Goal: Information Seeking & Learning: Learn about a topic

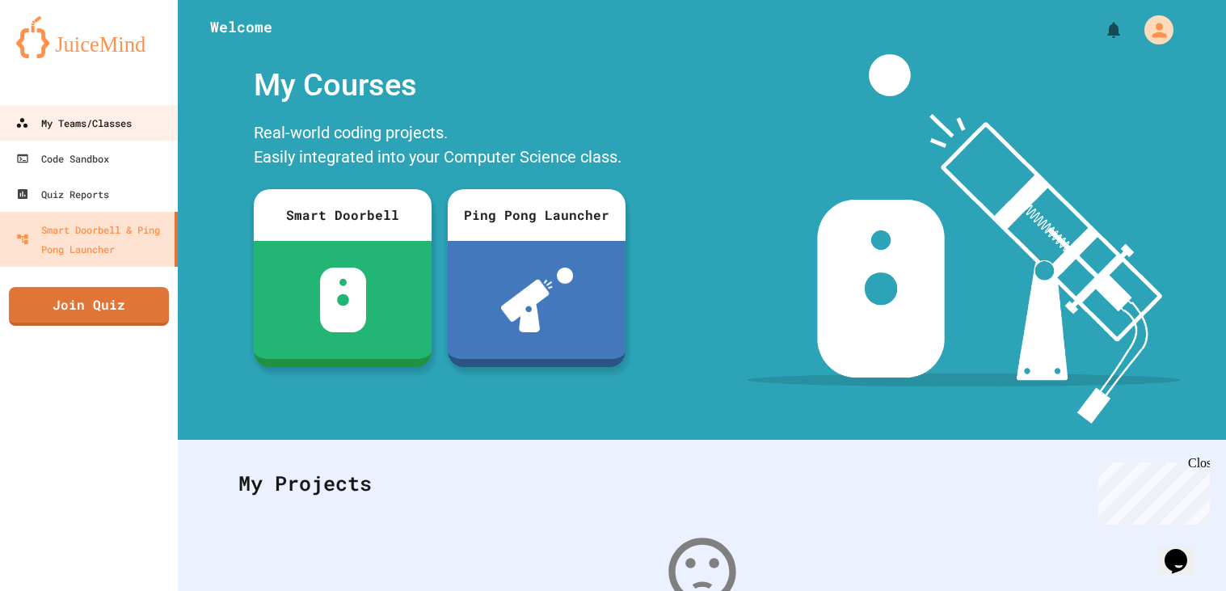
click at [130, 129] on div "My Teams/Classes" at bounding box center [73, 122] width 116 height 19
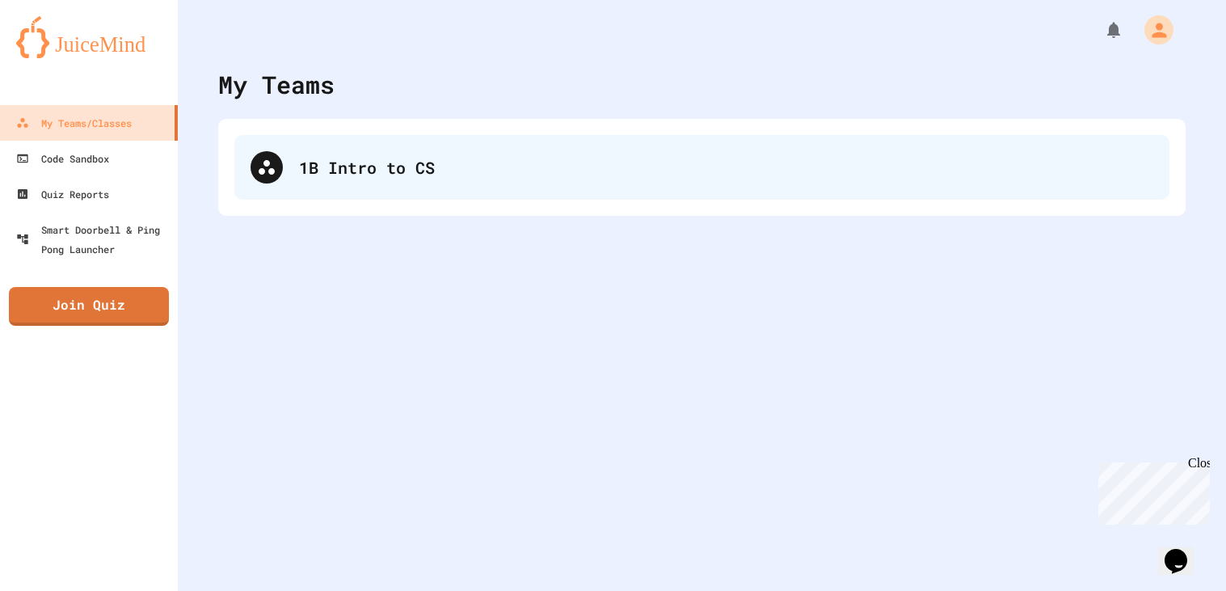
click at [391, 166] on div "1B Intro to CS" at bounding box center [726, 167] width 854 height 24
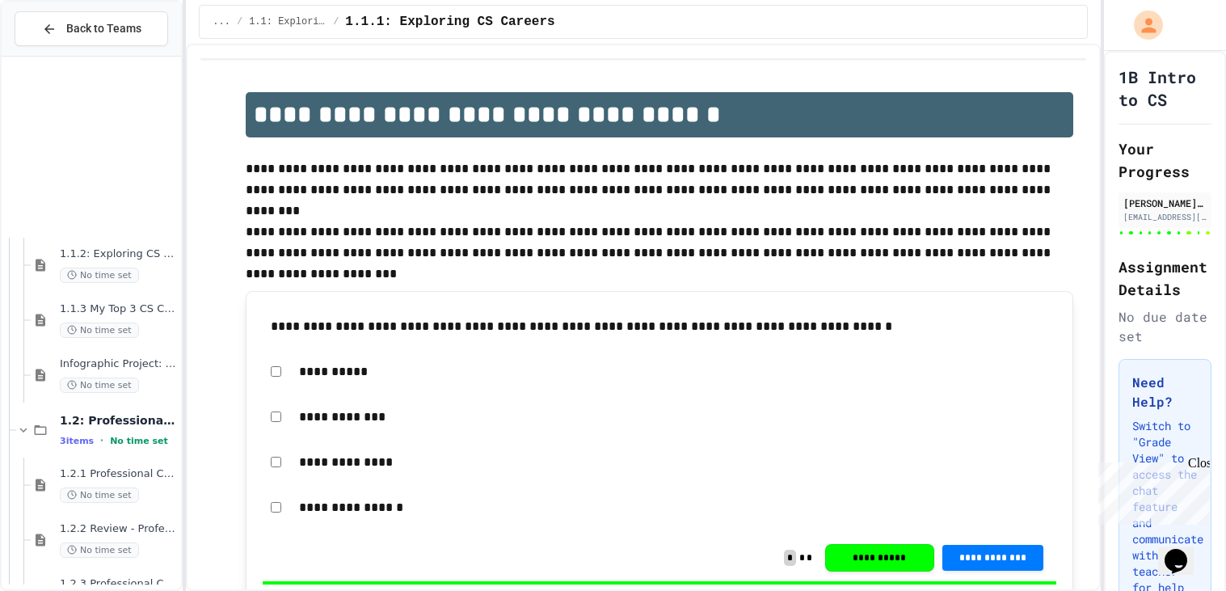
click at [91, 398] on div "1.1.2: Exploring CS Careers - Review No time set 1.1.3 My Top 3 CS Careers! No …" at bounding box center [91, 323] width 179 height 521
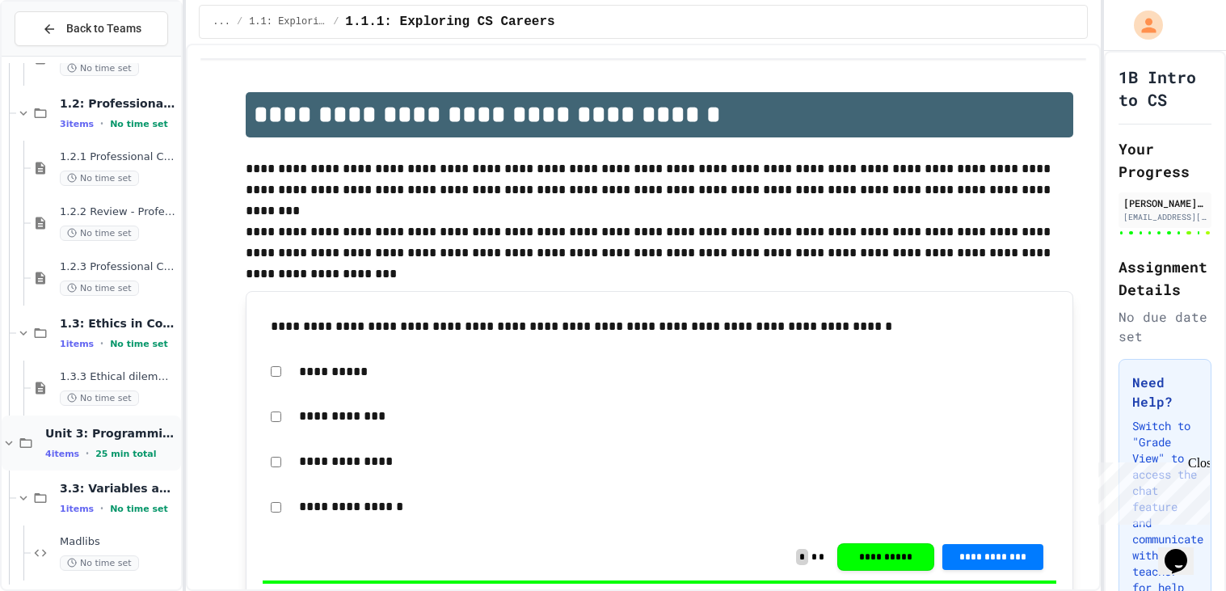
click at [69, 447] on div "4 items • 25 min total" at bounding box center [111, 453] width 133 height 13
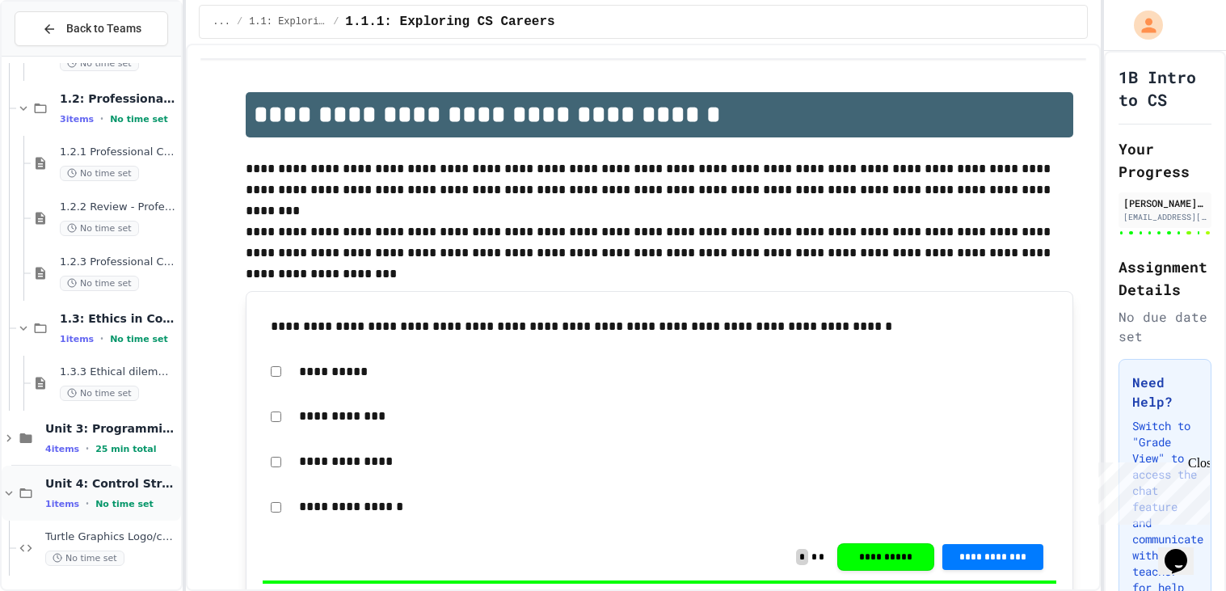
click at [74, 499] on span "1 items" at bounding box center [62, 504] width 34 height 11
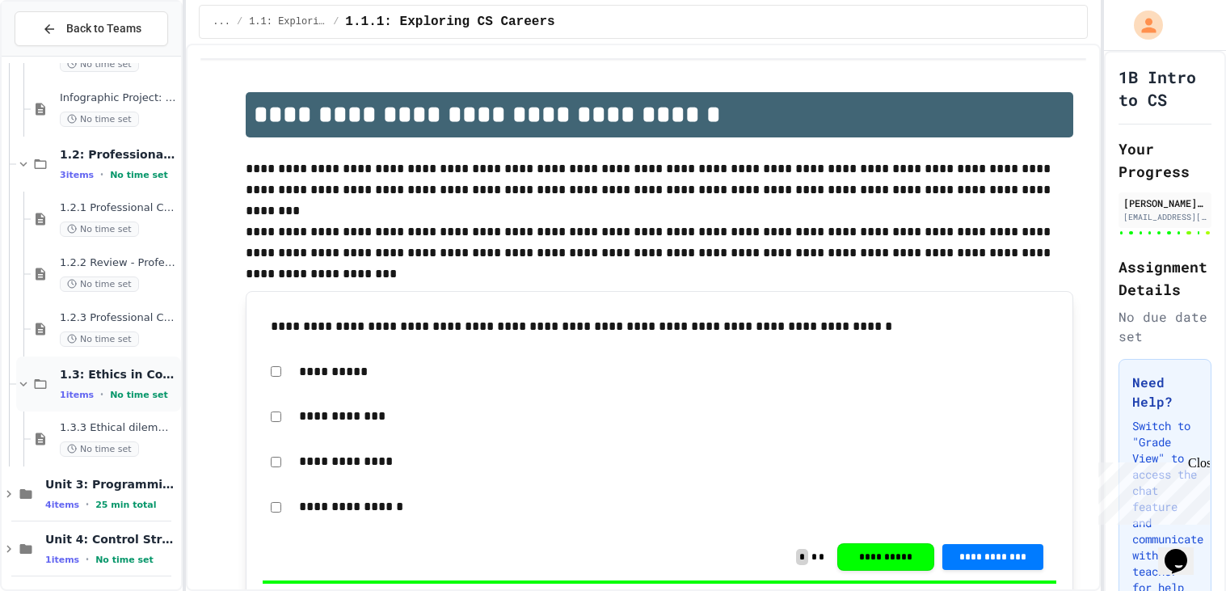
scroll to position [267, 0]
click at [87, 301] on div "1.2.3 Professional Communication Challenge No time set" at bounding box center [106, 328] width 150 height 55
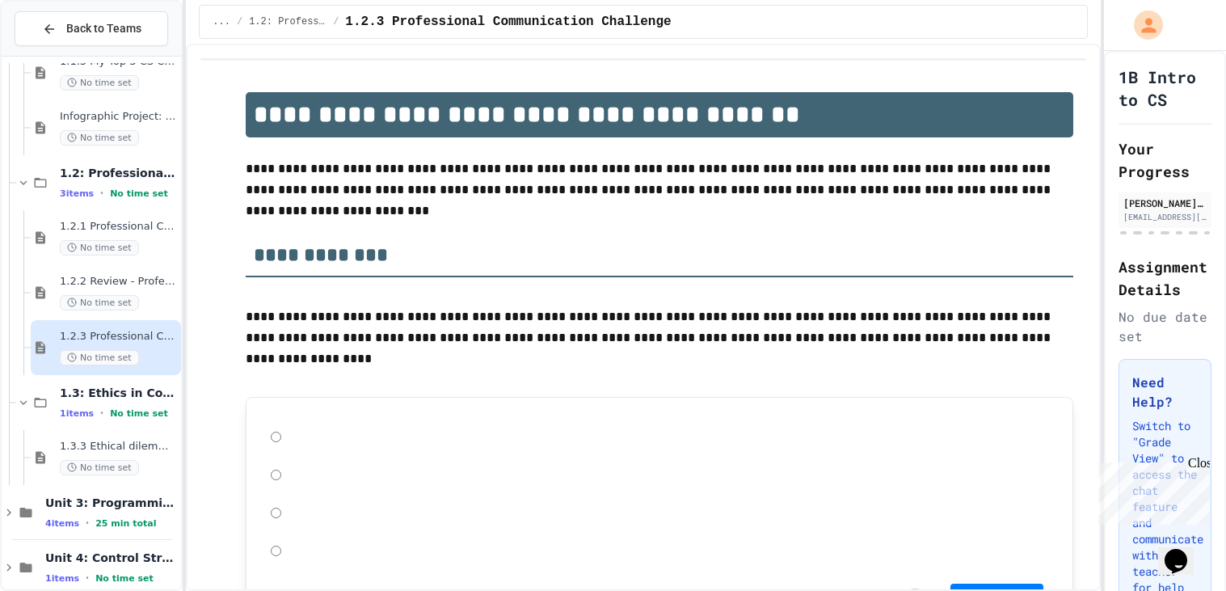
scroll to position [267, 0]
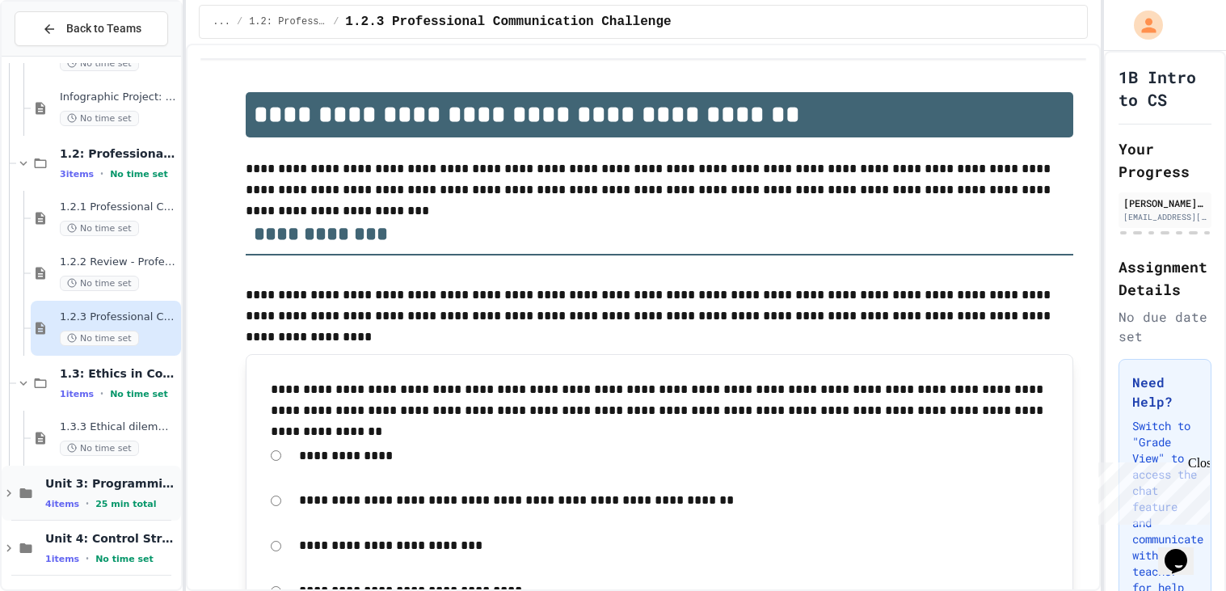
click at [72, 491] on div "Unit 3: Programming Fundamentals 4 items • 25 min total" at bounding box center [111, 493] width 133 height 34
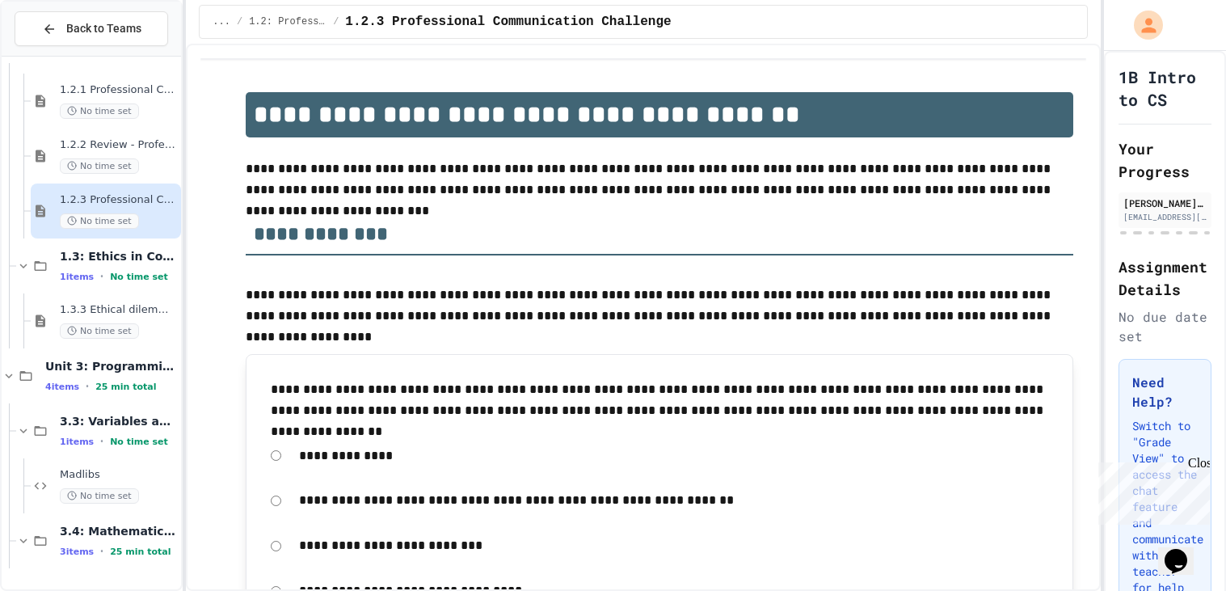
scroll to position [596, 0]
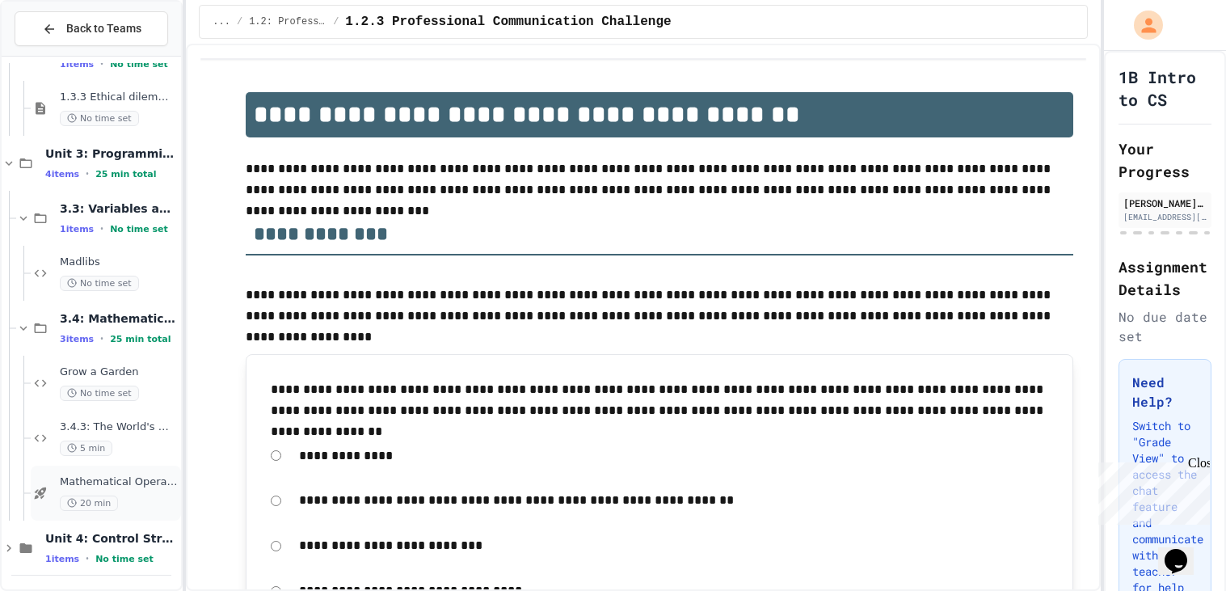
click at [102, 479] on span "Mathematical Operators - Quiz" at bounding box center [119, 482] width 118 height 14
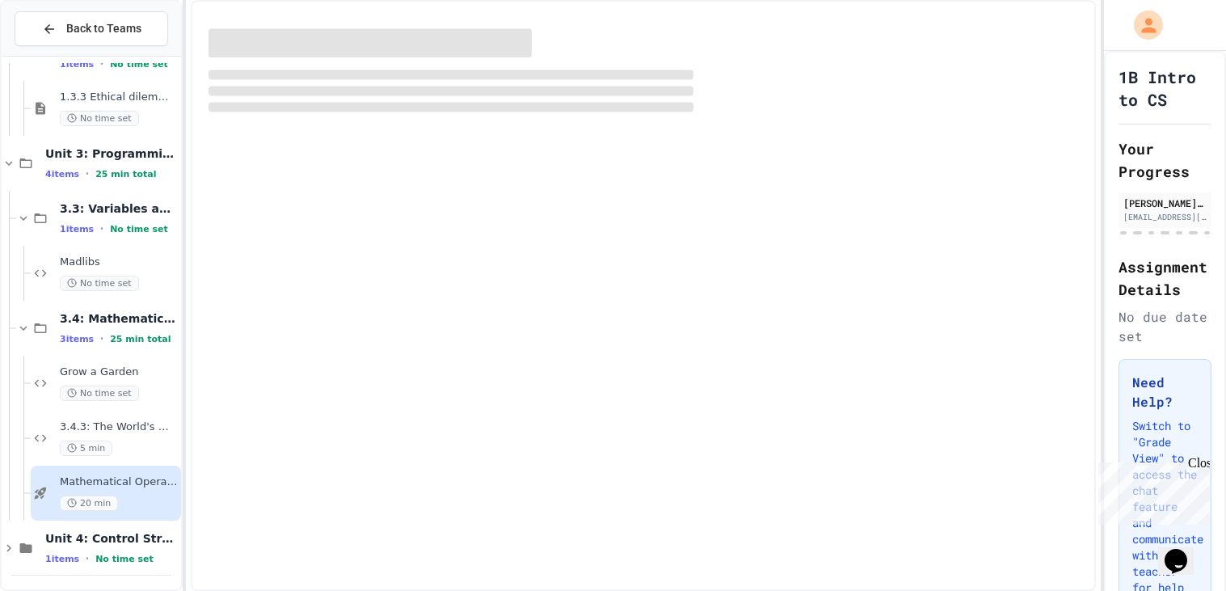
scroll to position [578, 0]
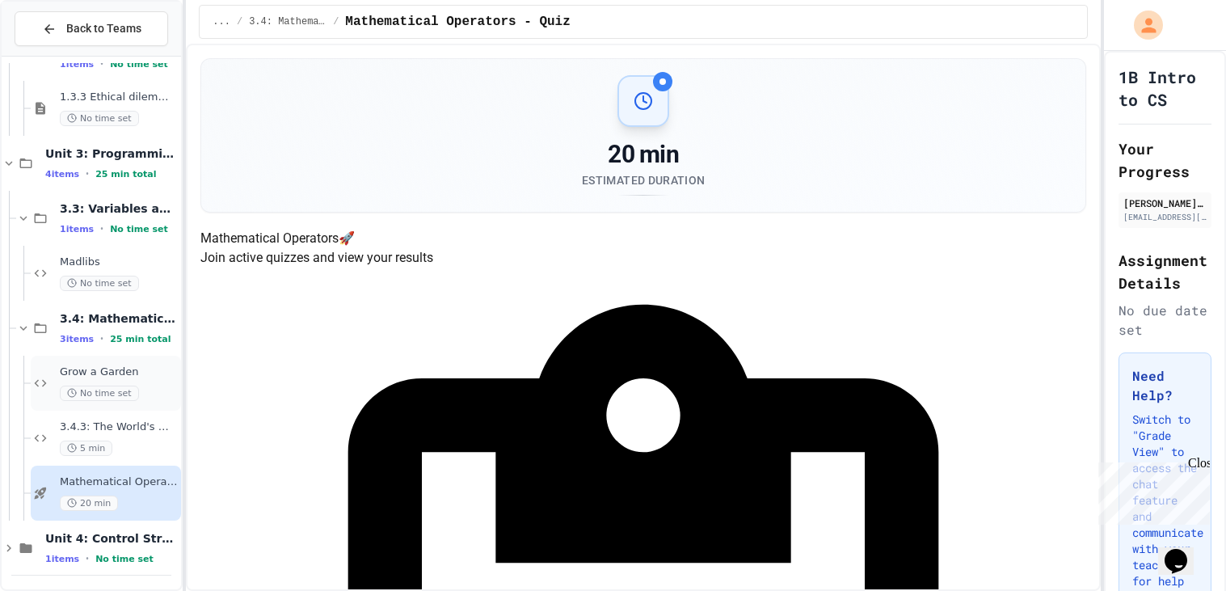
click at [99, 371] on span "Grow a Garden" at bounding box center [119, 372] width 118 height 14
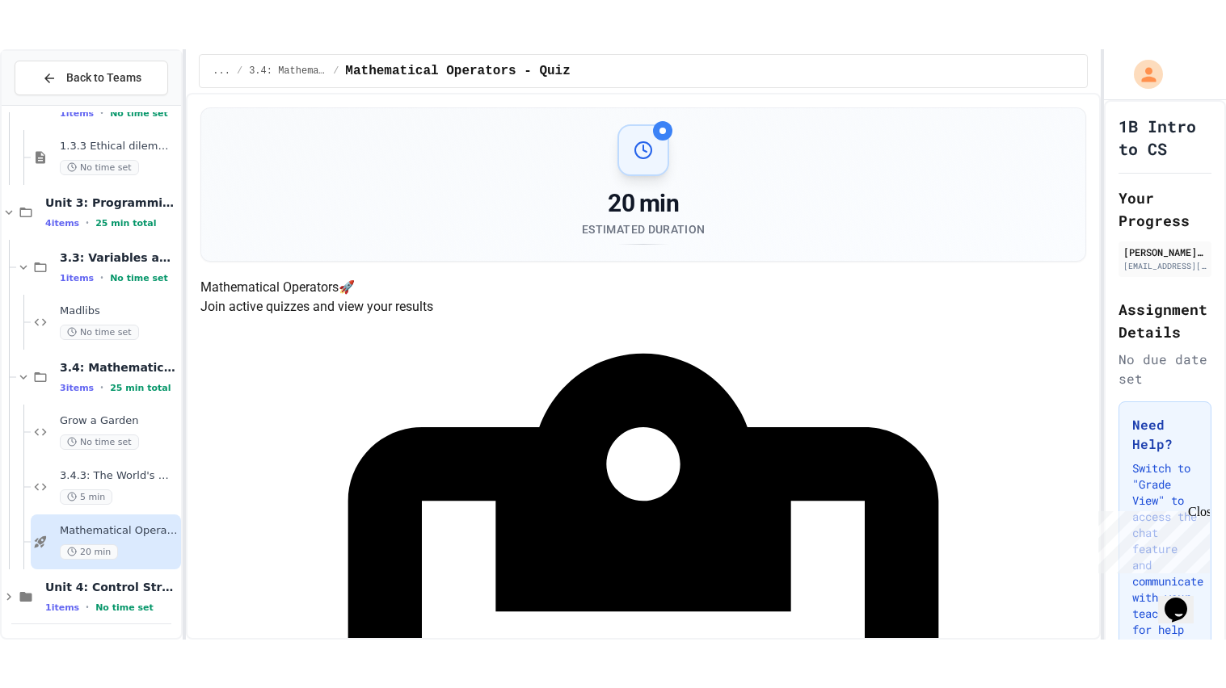
scroll to position [578, 0]
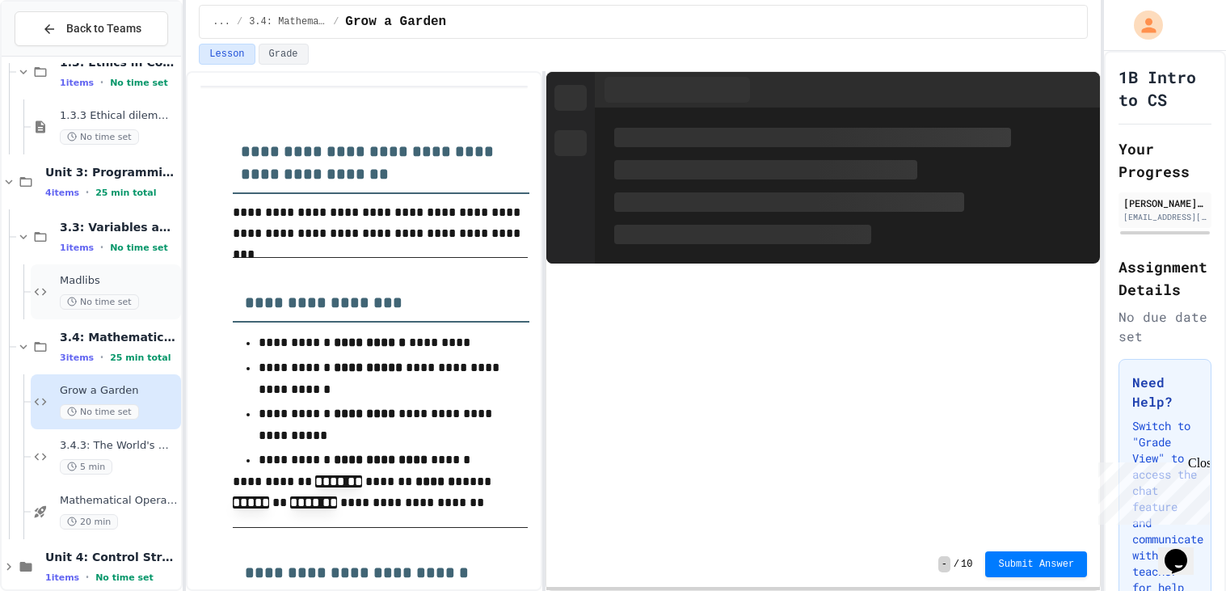
click at [110, 284] on span "Madlibs" at bounding box center [119, 281] width 118 height 14
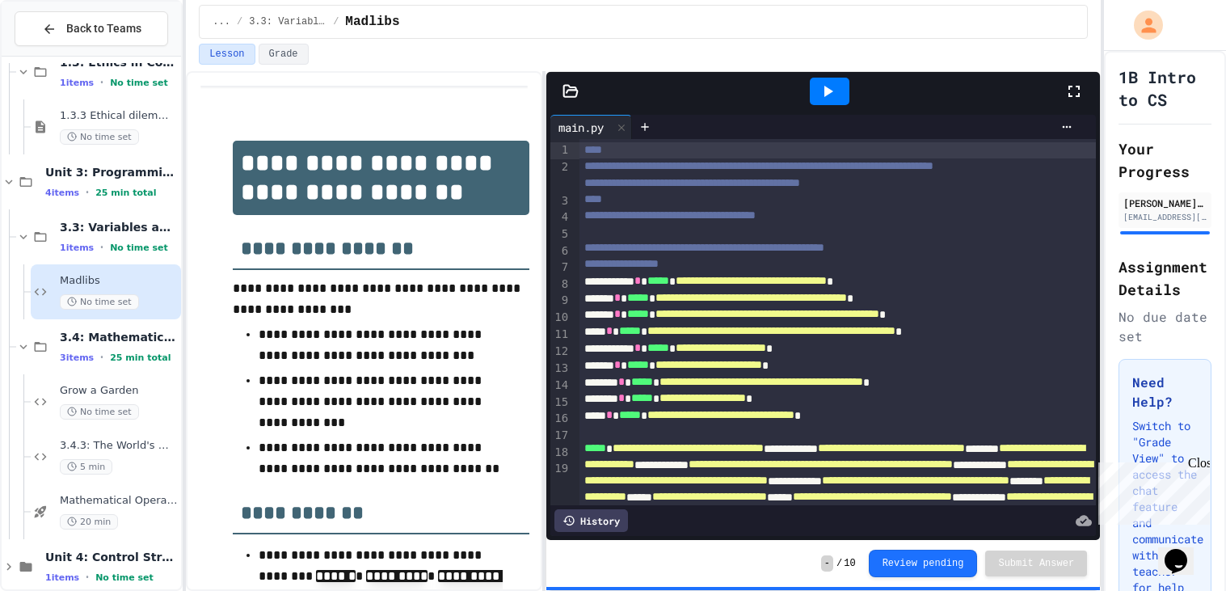
click at [1085, 87] on div at bounding box center [1082, 91] width 36 height 44
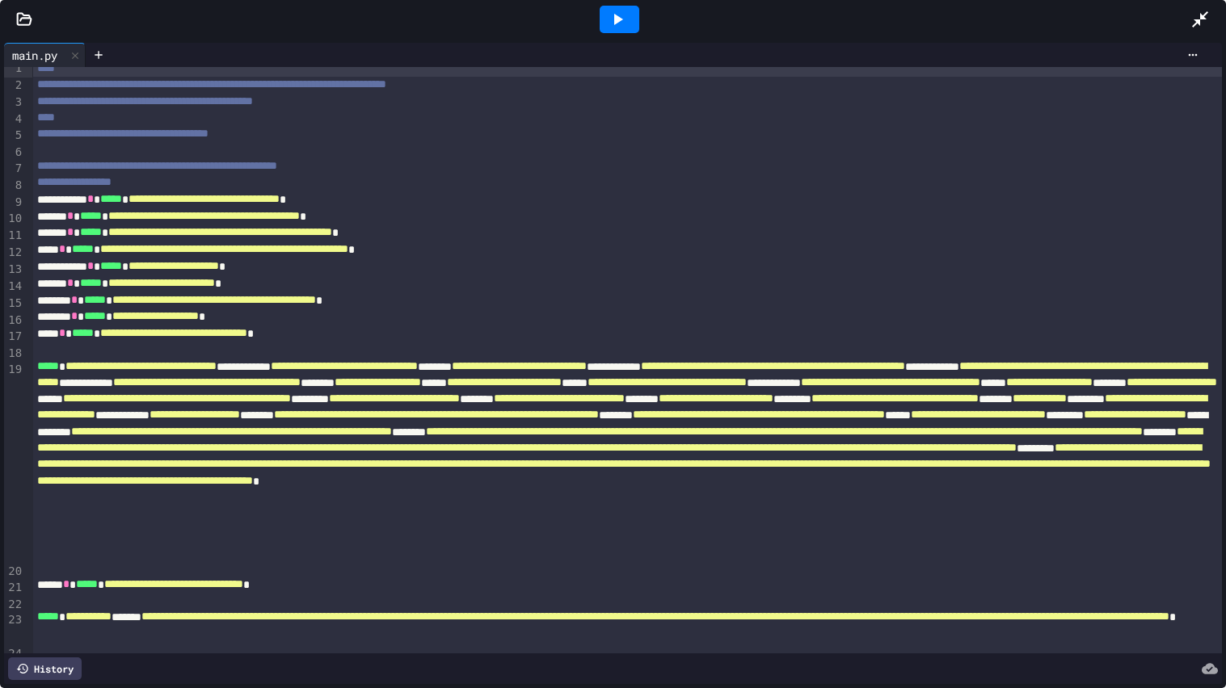
scroll to position [15, 0]
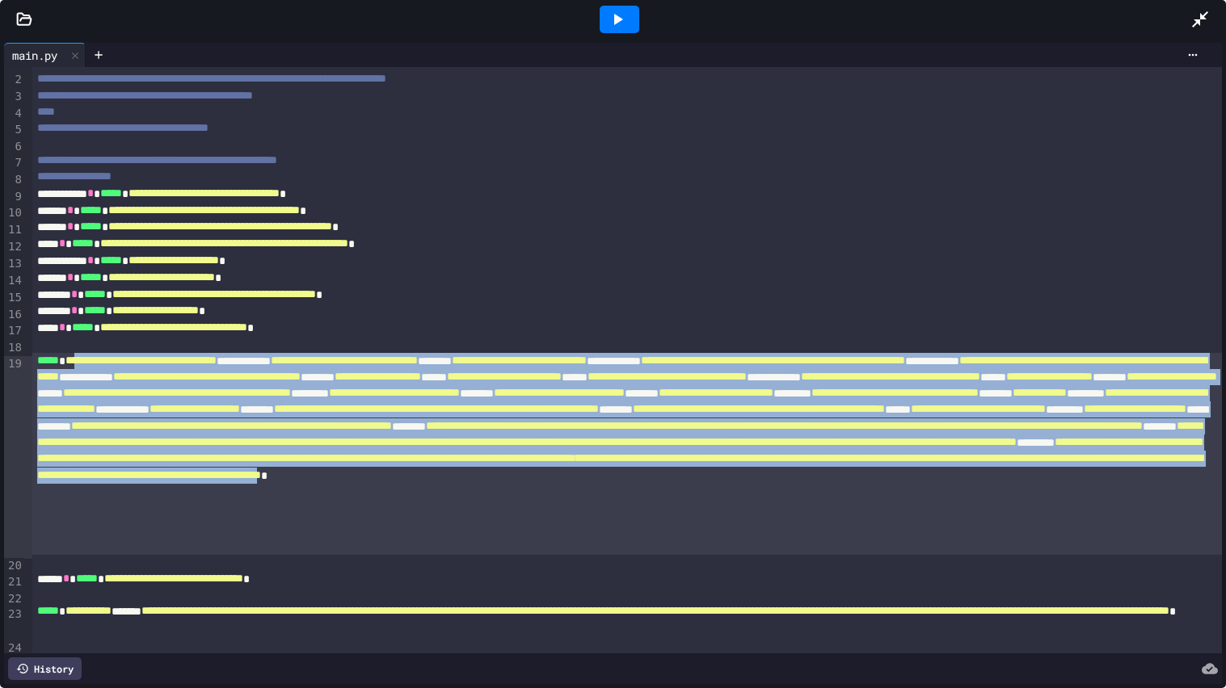
drag, startPoint x: 90, startPoint y: 356, endPoint x: 1183, endPoint y: 550, distance: 1109.6
click at [1183, 550] on div "**********" at bounding box center [626, 454] width 1189 height 202
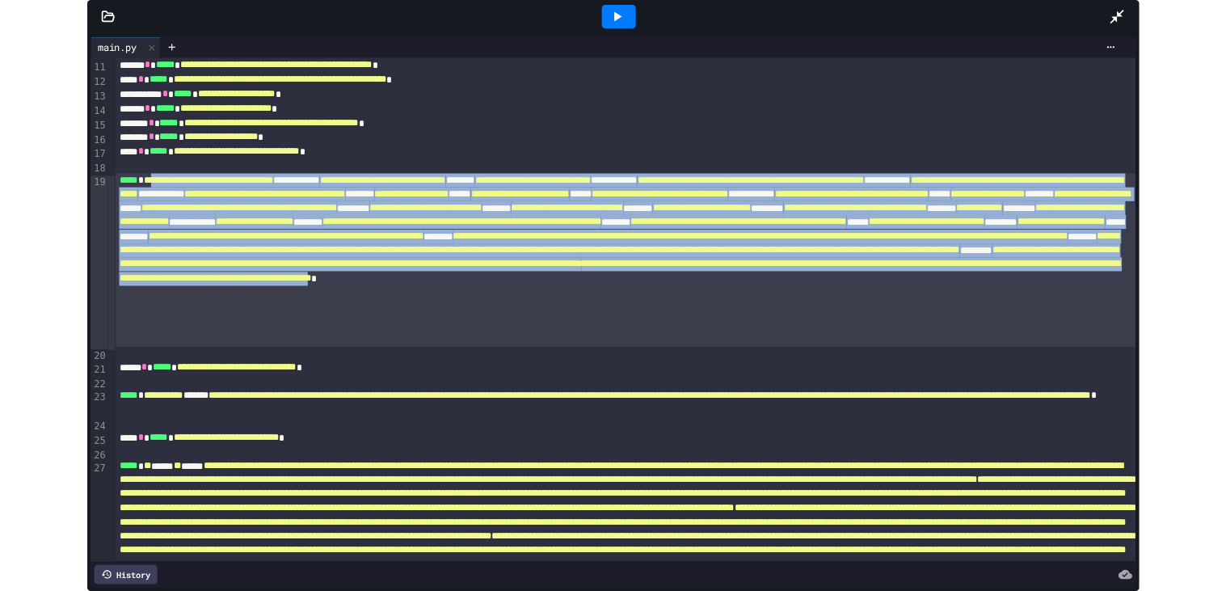
scroll to position [187, 0]
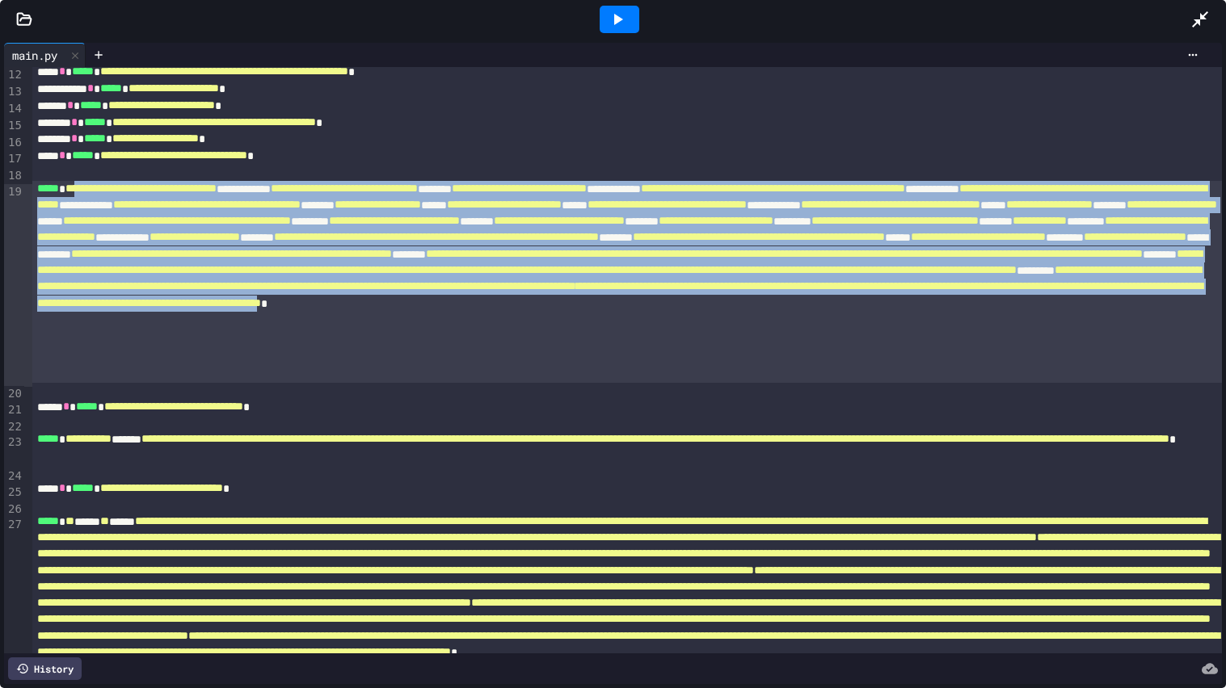
copy div "**********"
click at [1194, 26] on icon at bounding box center [1199, 19] width 19 height 19
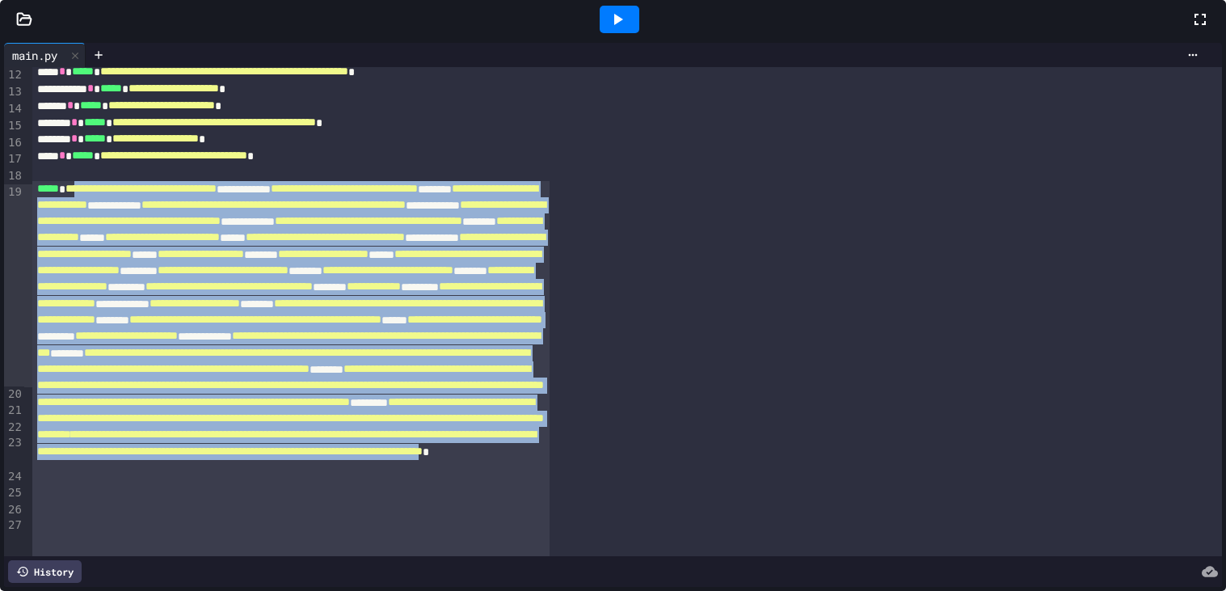
scroll to position [204, 0]
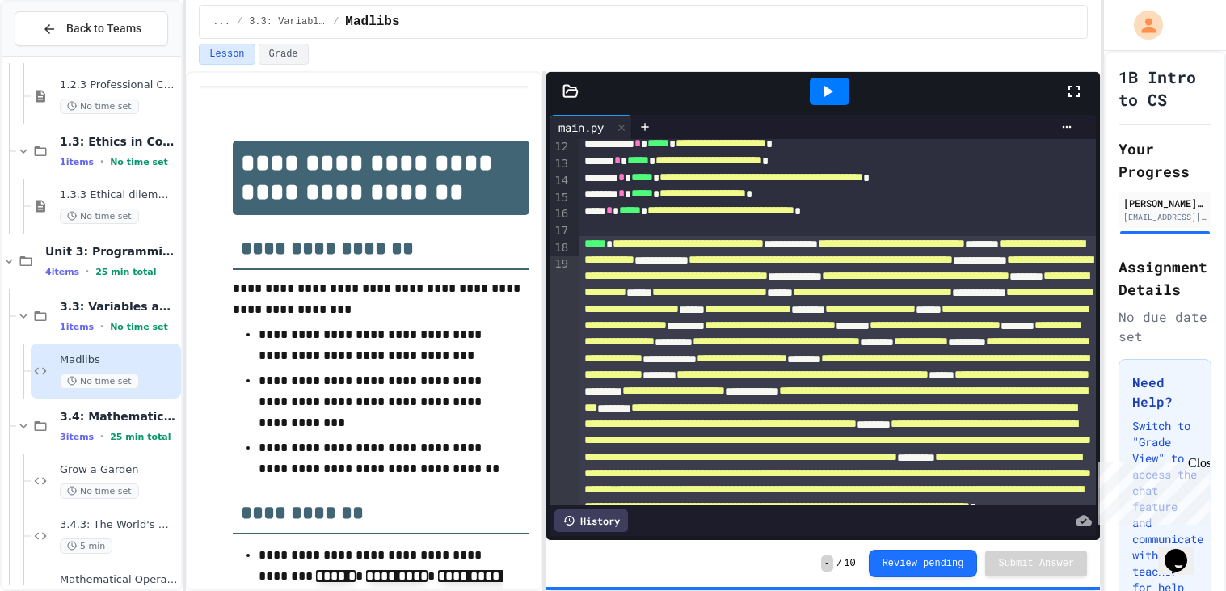
click at [845, 103] on div at bounding box center [830, 91] width 40 height 27
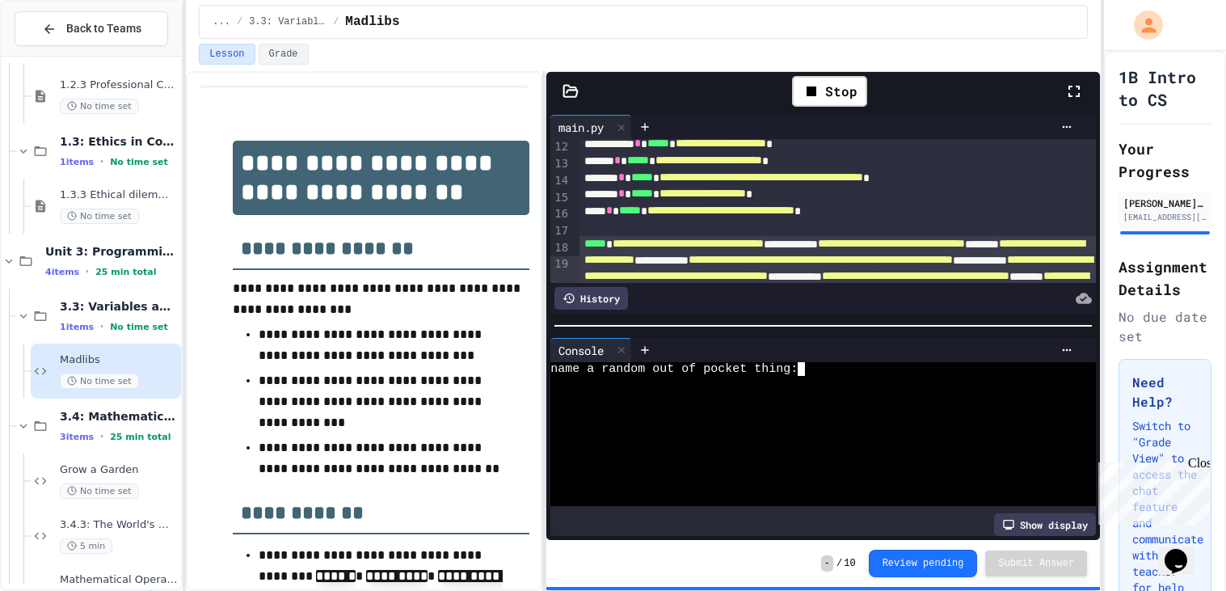
drag, startPoint x: 835, startPoint y: 380, endPoint x: 832, endPoint y: 371, distance: 9.5
click at [834, 373] on div "name a random out of pocket thing:" at bounding box center [815, 434] width 531 height 144
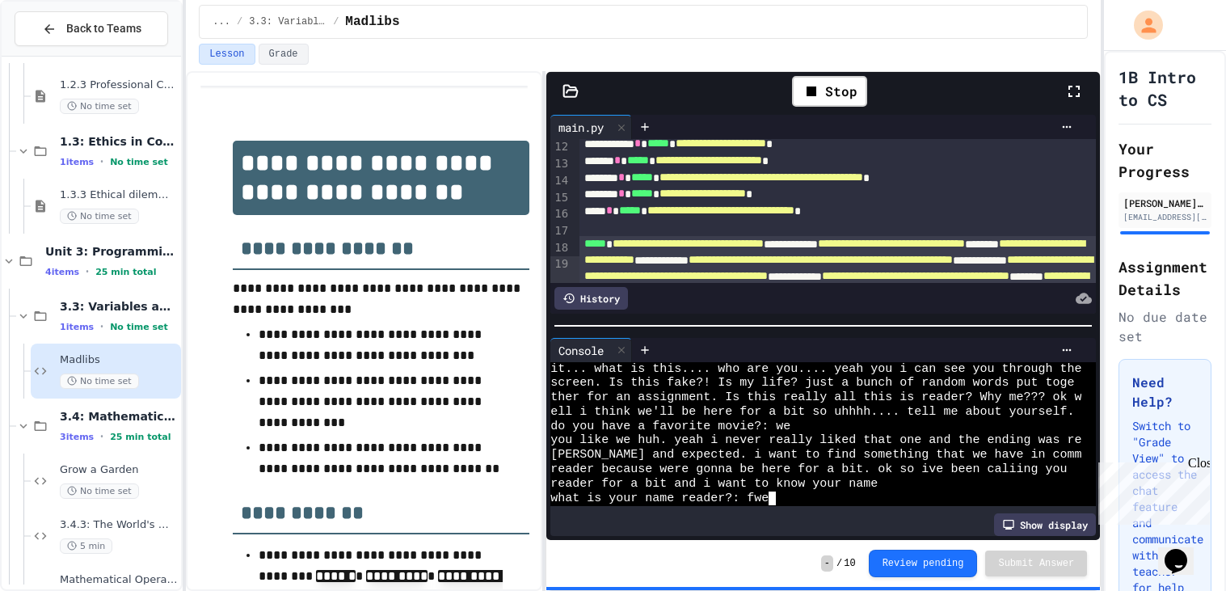
scroll to position [947, 0]
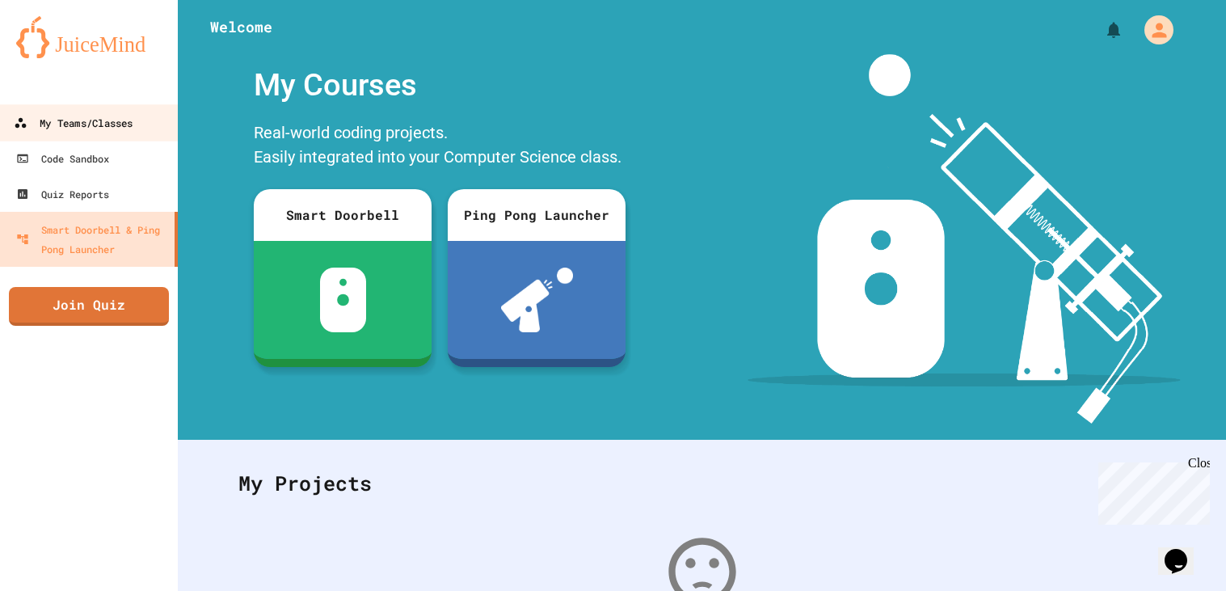
click at [105, 129] on div "My Teams/Classes" at bounding box center [73, 123] width 119 height 20
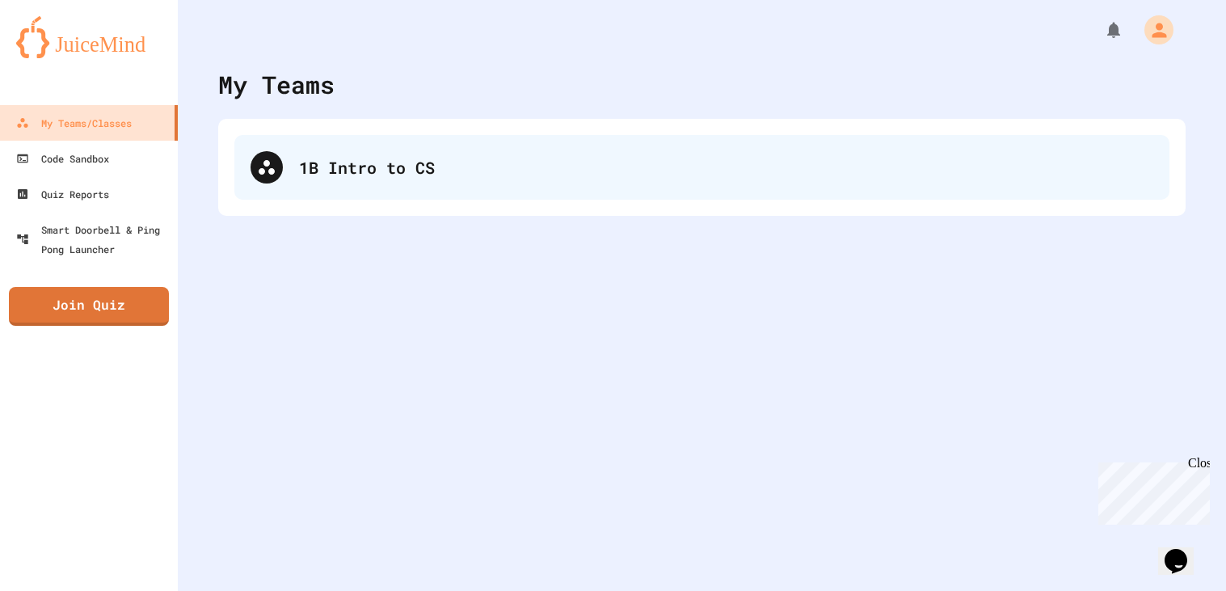
click at [494, 148] on div "1B Intro to CS" at bounding box center [701, 167] width 935 height 65
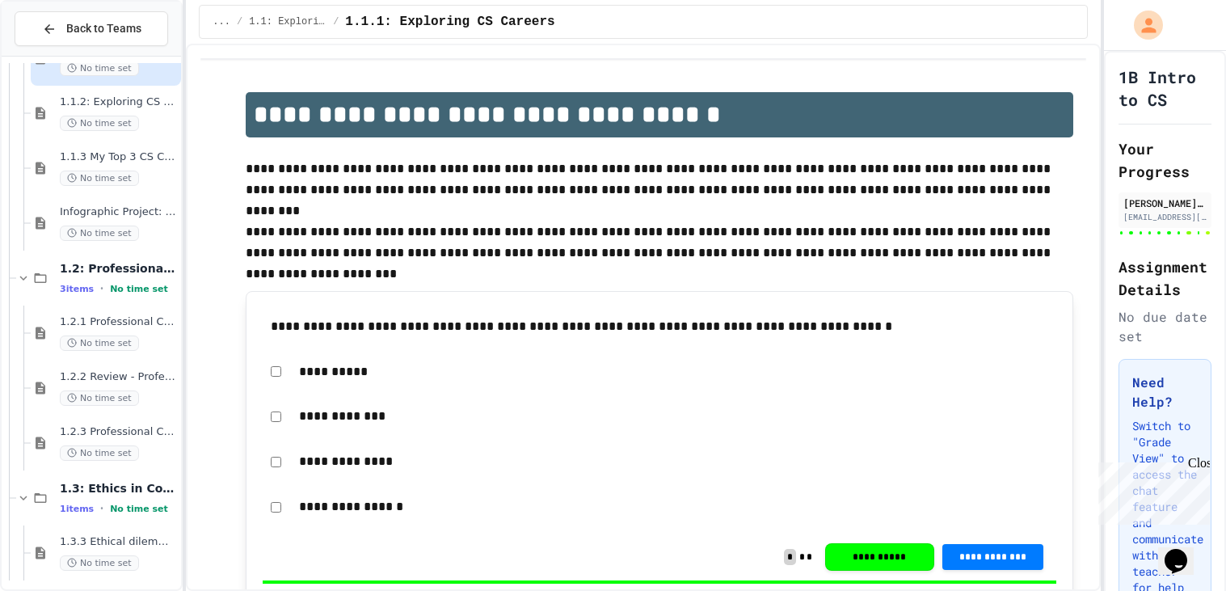
scroll to position [206, 0]
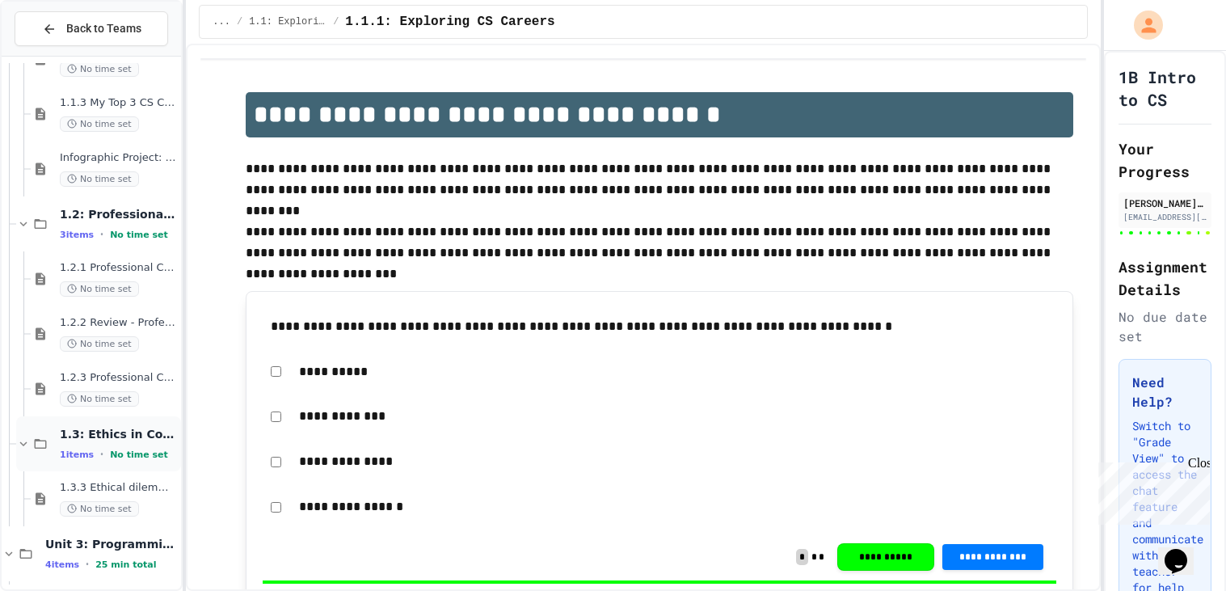
click at [113, 427] on span "1.3: Ethics in Computing" at bounding box center [119, 434] width 118 height 15
click at [107, 431] on span "1.3: Ethics in Computing" at bounding box center [119, 434] width 118 height 15
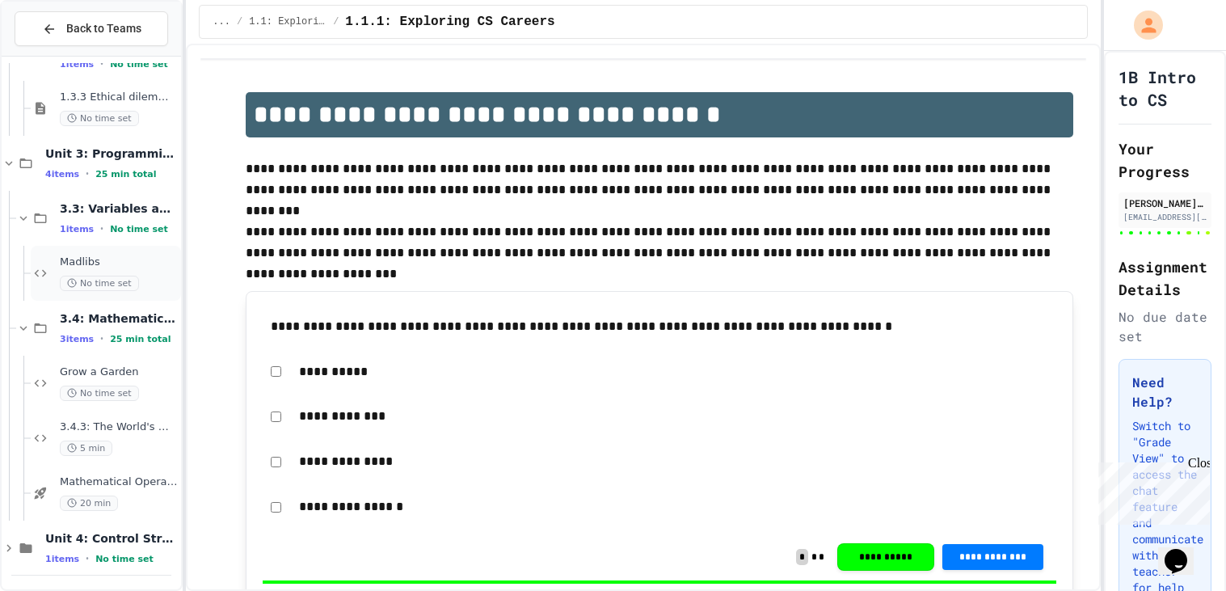
click at [66, 252] on div "Madlibs No time set" at bounding box center [106, 273] width 150 height 55
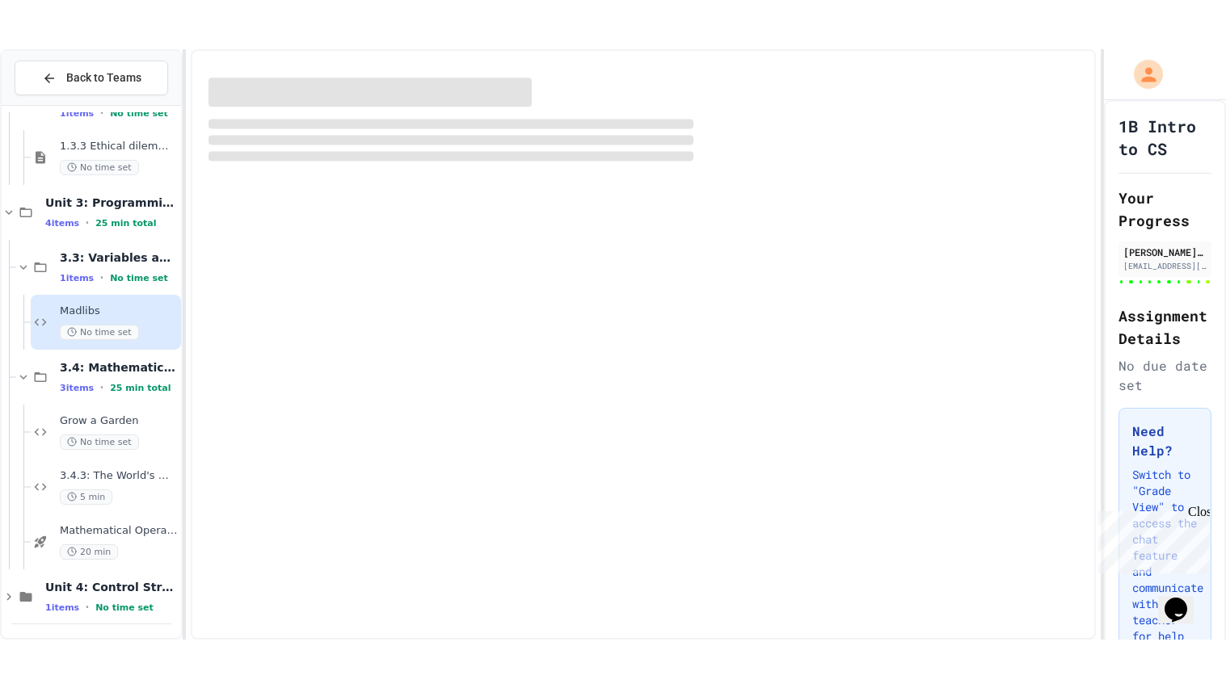
scroll to position [578, 0]
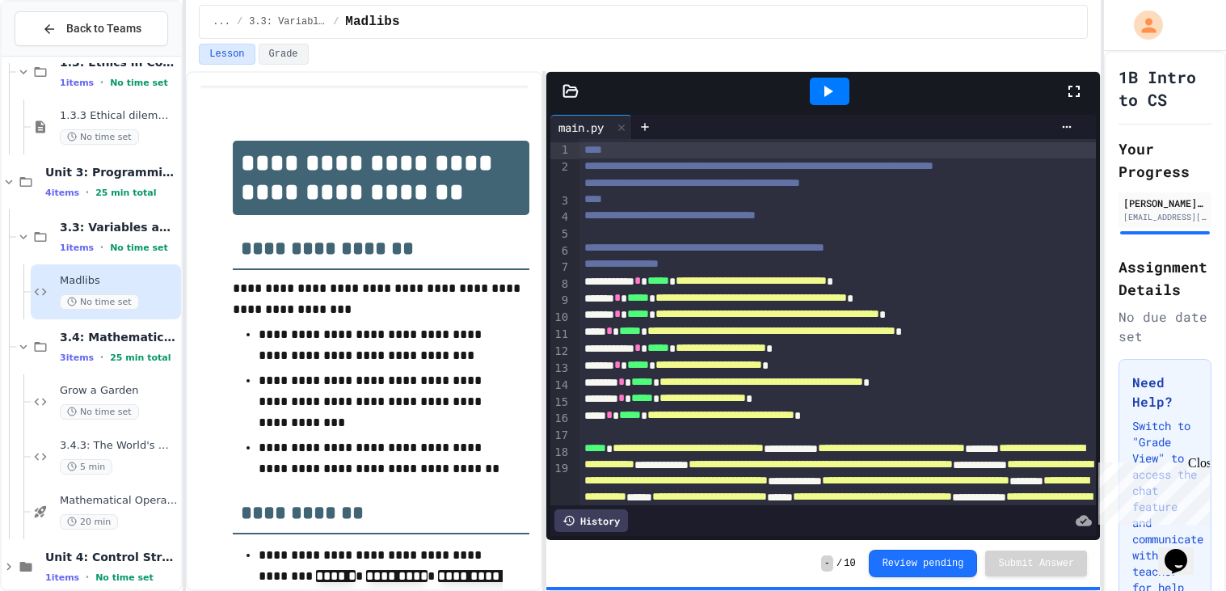
click at [824, 95] on icon at bounding box center [828, 91] width 9 height 11
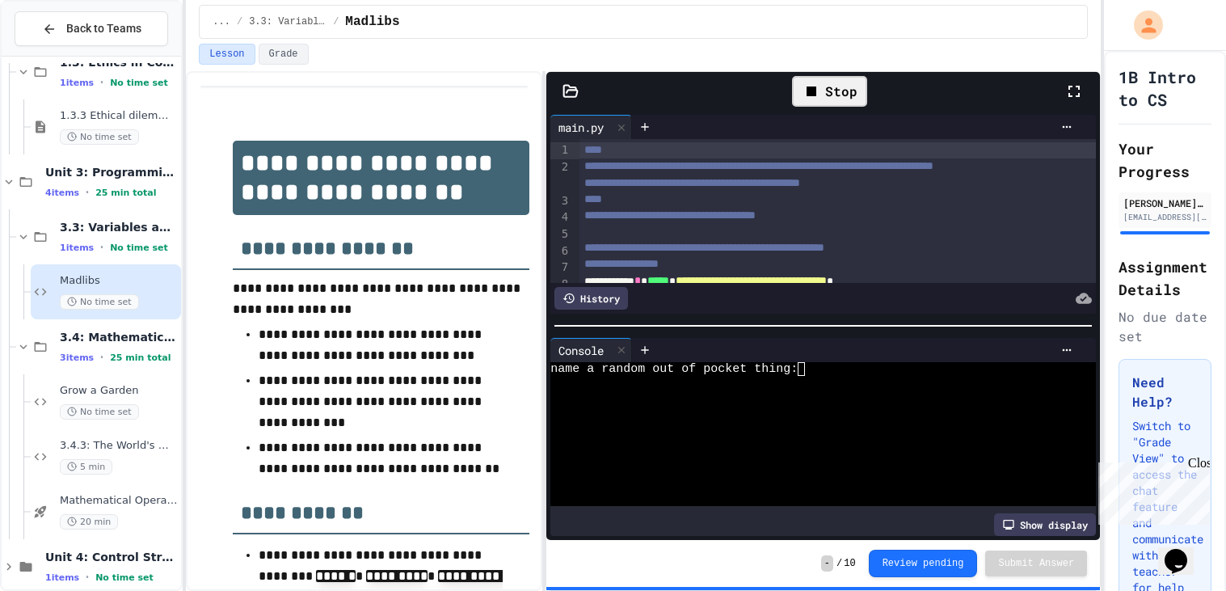
click at [818, 370] on div "name a random out of pocket thing:" at bounding box center [815, 369] width 531 height 15
click at [819, 369] on div "name a random out of pocket thing:" at bounding box center [815, 369] width 531 height 15
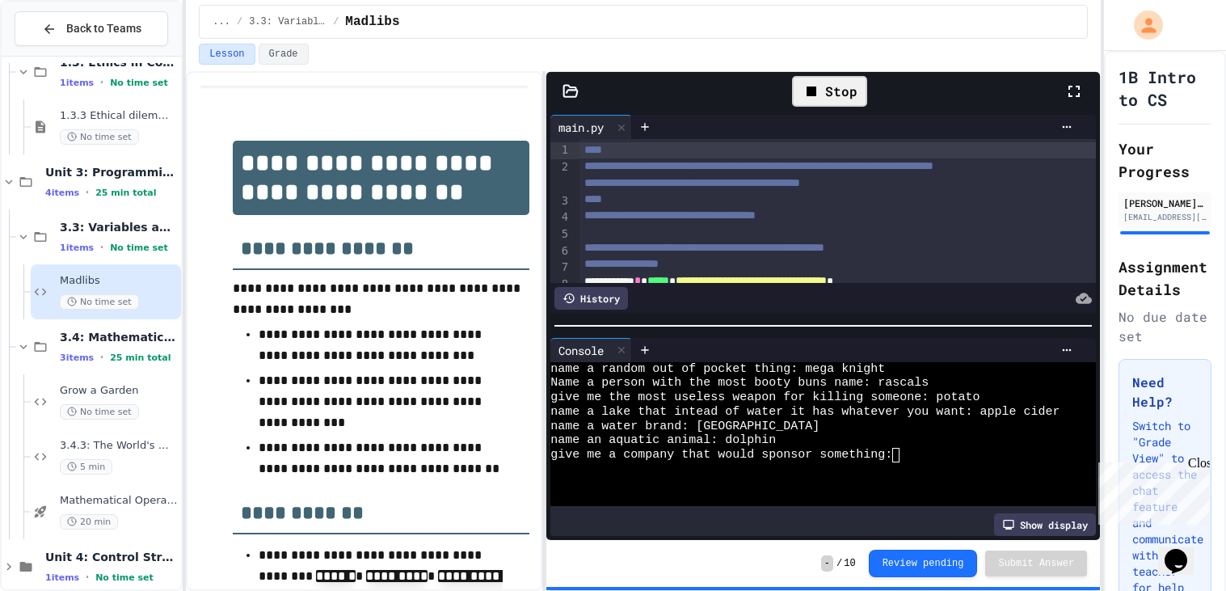
click at [1085, 99] on div at bounding box center [1082, 91] width 36 height 47
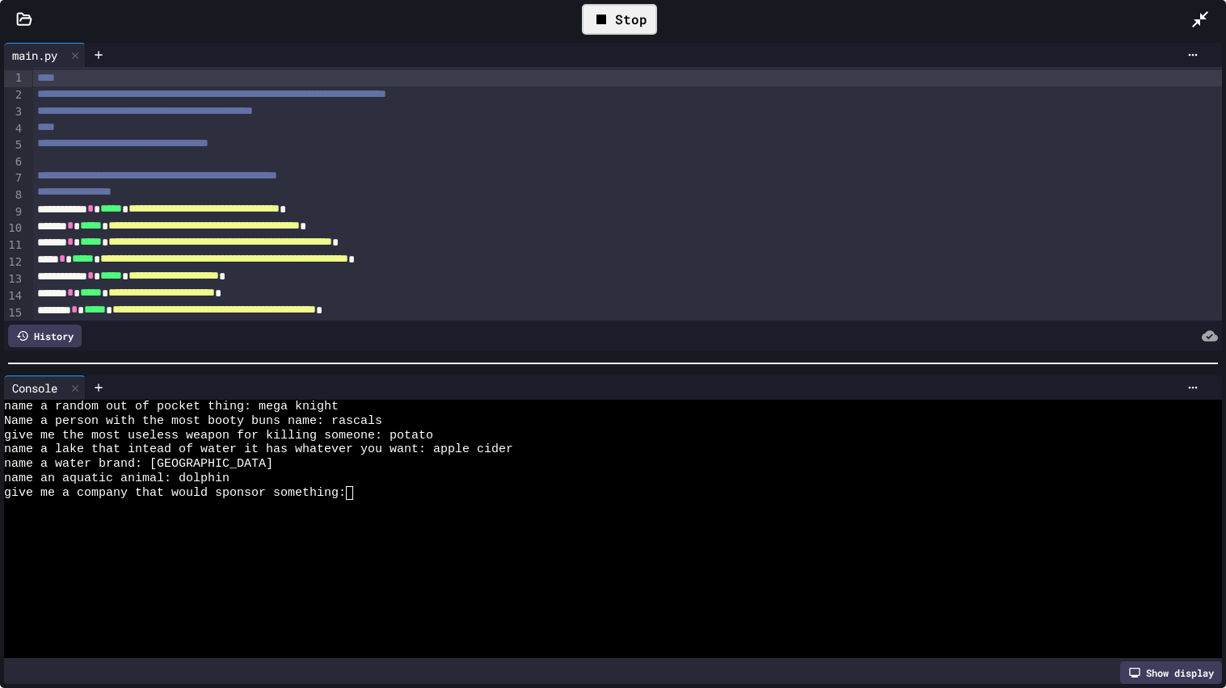
click at [371, 502] on div at bounding box center [604, 507] width 1200 height 15
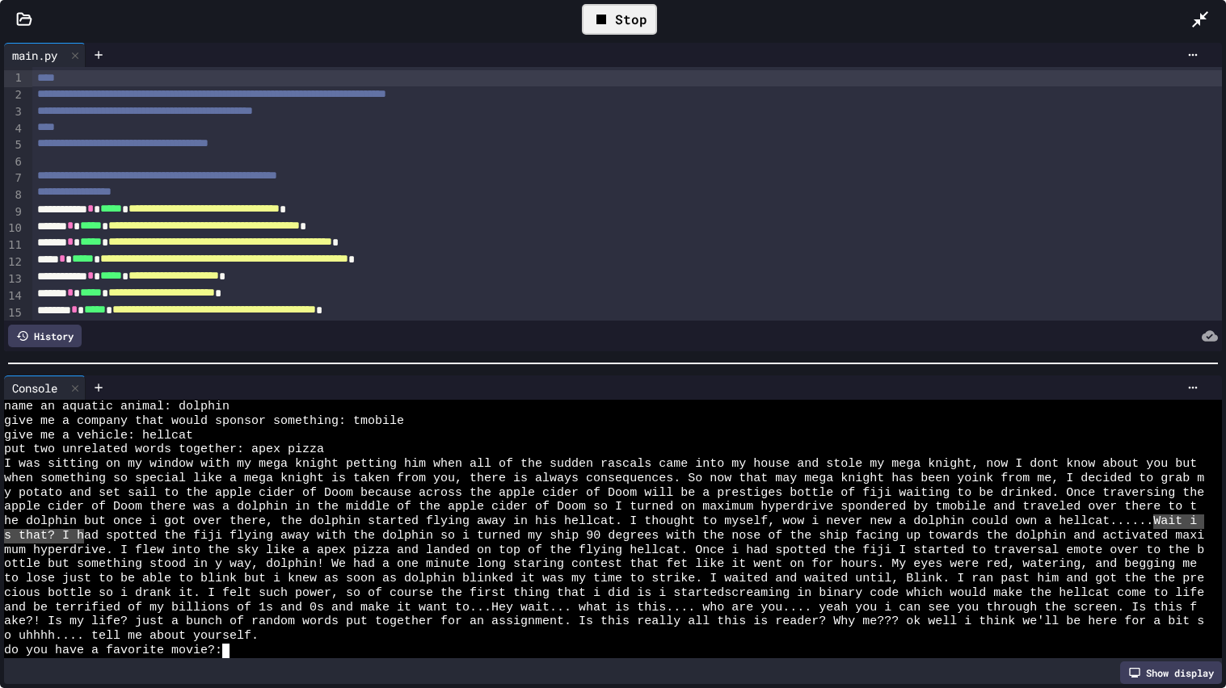
drag, startPoint x: 1162, startPoint y: 520, endPoint x: 86, endPoint y: 528, distance: 1075.5
type textarea "**********"
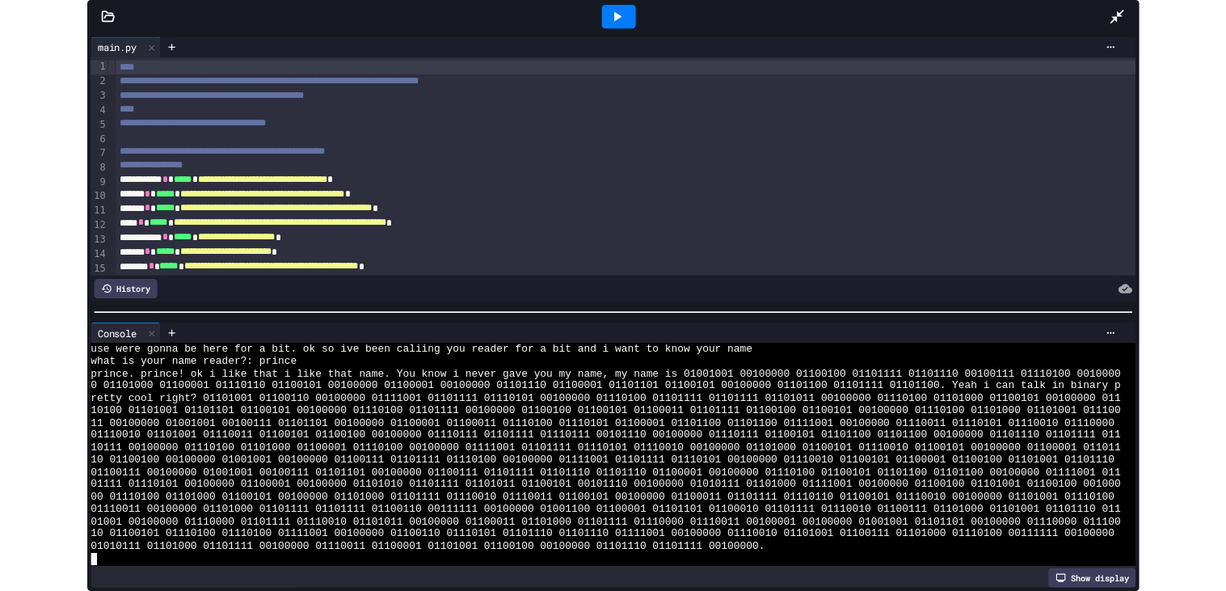
scroll to position [344, 0]
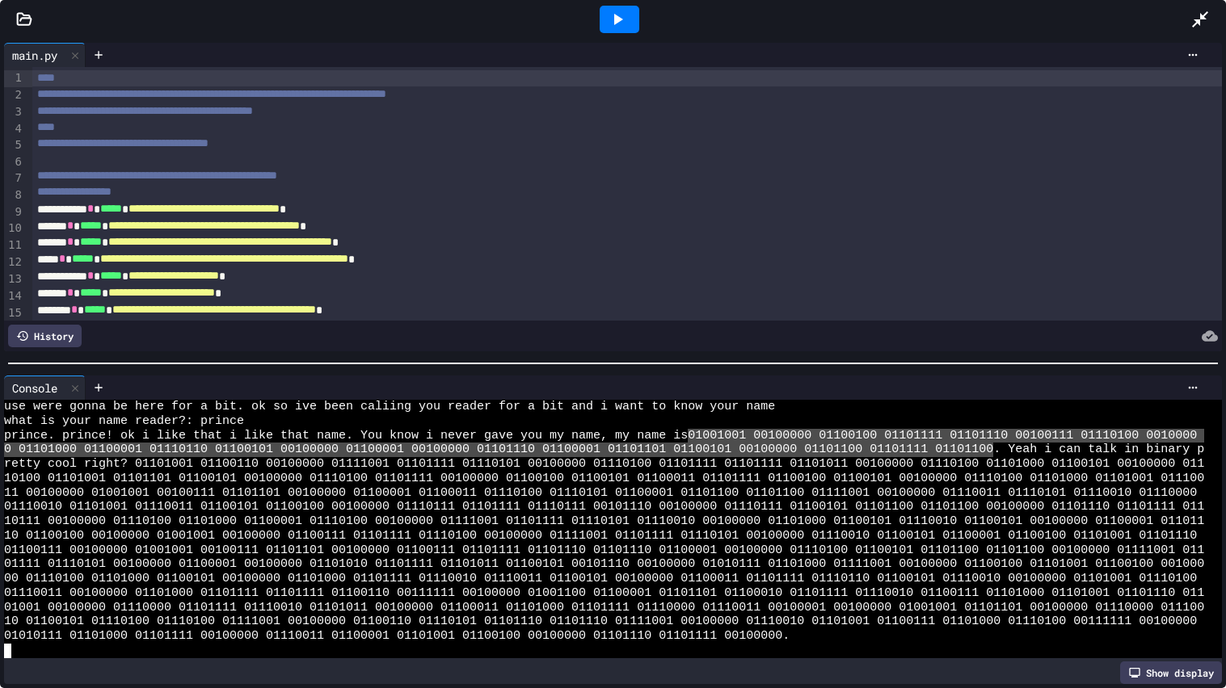
drag, startPoint x: 694, startPoint y: 430, endPoint x: 991, endPoint y: 452, distance: 297.4
type textarea "**********"
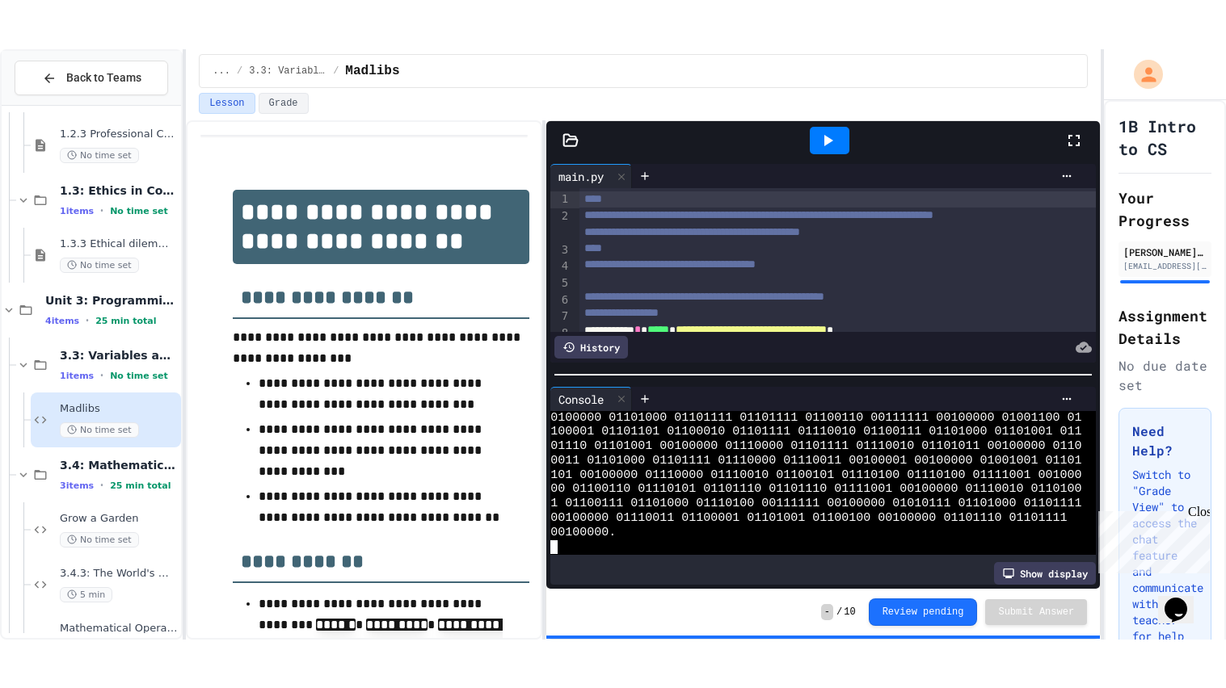
scroll to position [672, 0]
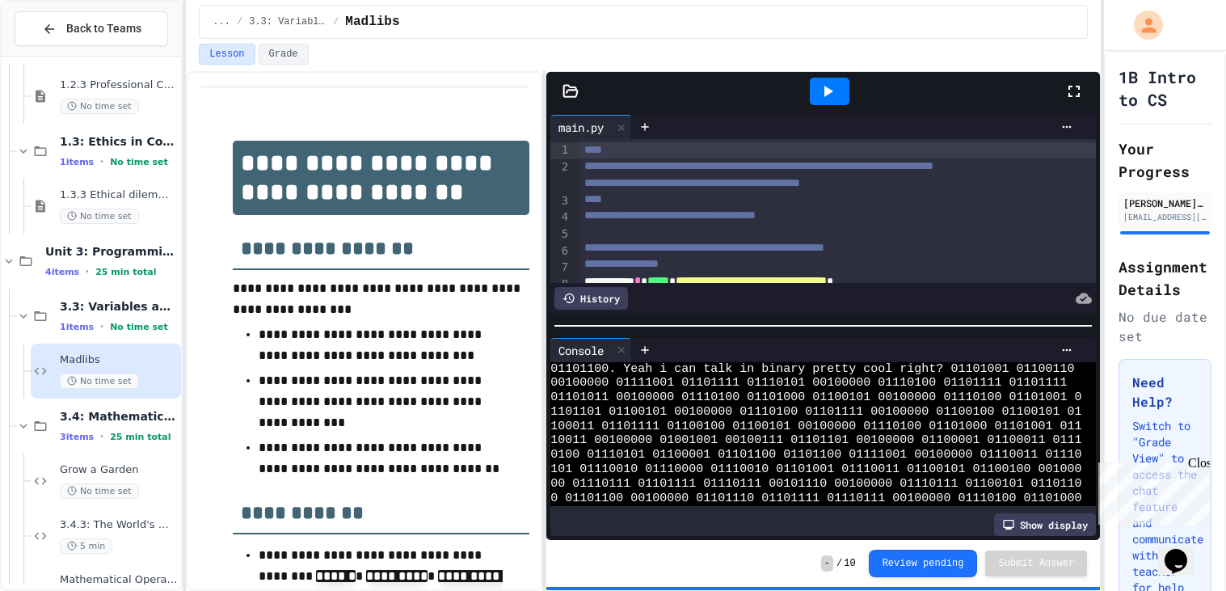
click at [1061, 90] on div at bounding box center [829, 91] width 469 height 44
click at [1065, 86] on icon at bounding box center [1073, 91] width 19 height 19
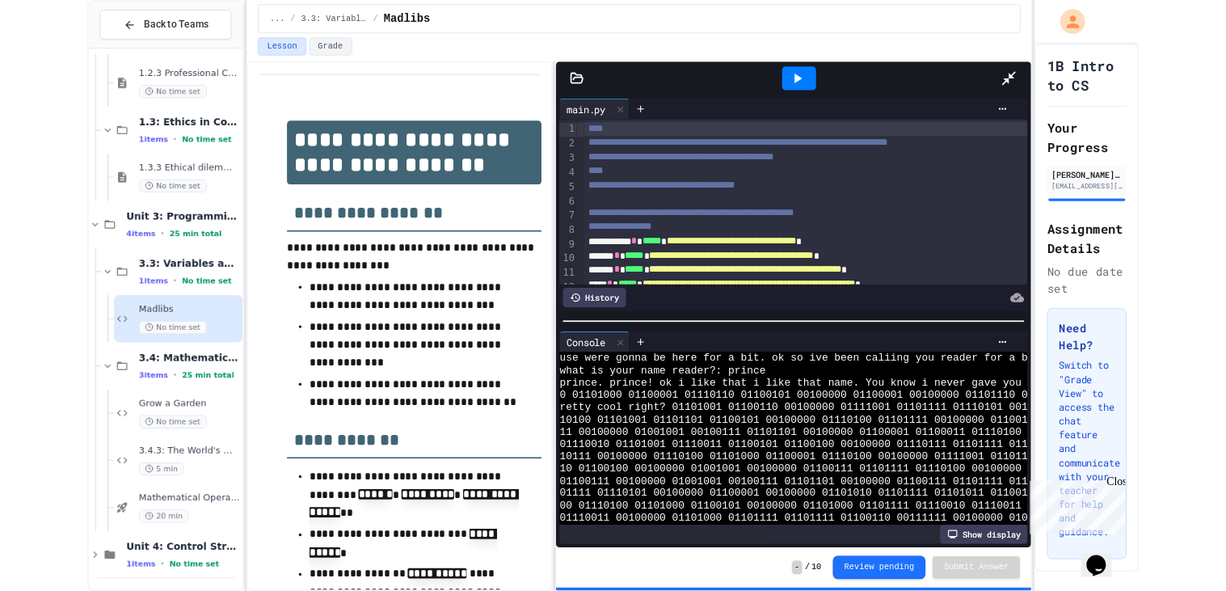
scroll to position [337, 0]
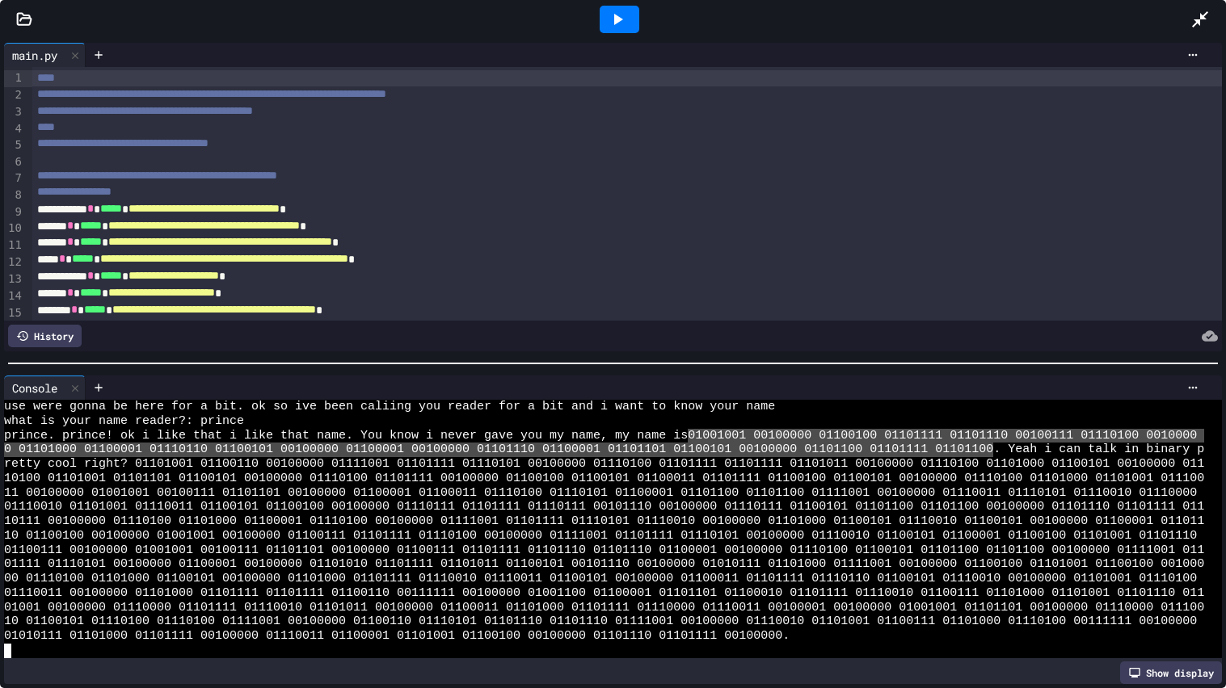
drag, startPoint x: 695, startPoint y: 433, endPoint x: 991, endPoint y: 448, distance: 296.1
click at [1198, 10] on icon at bounding box center [1199, 19] width 19 height 19
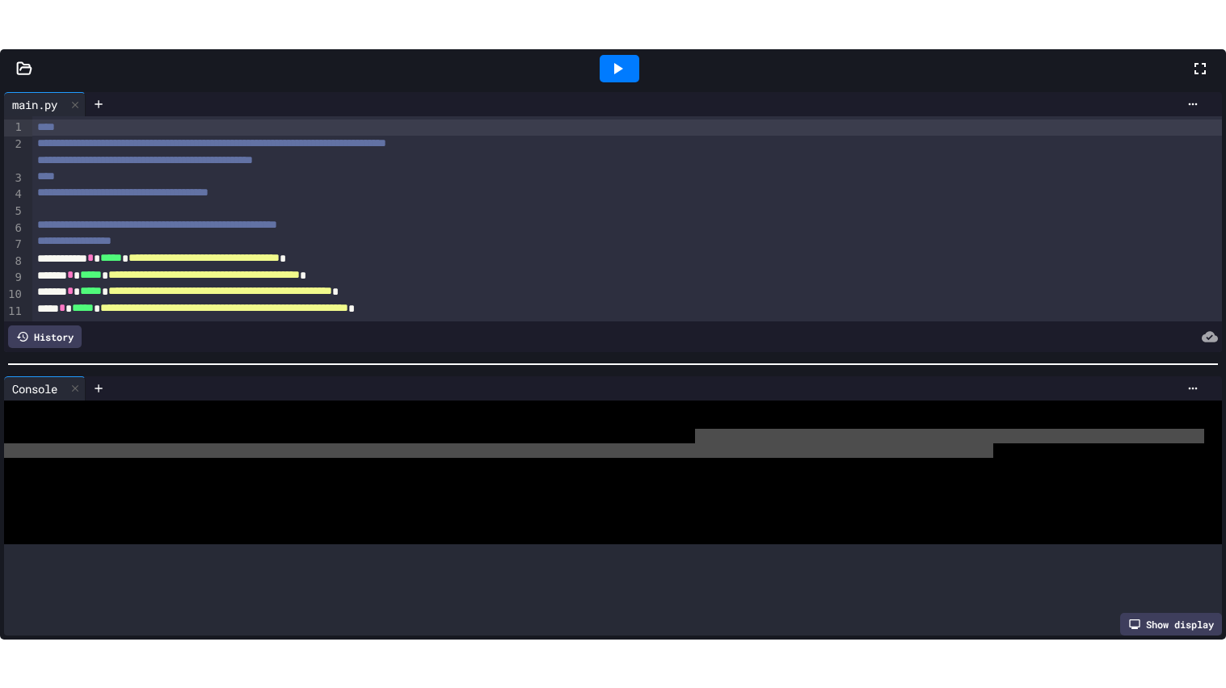
scroll to position [976, 0]
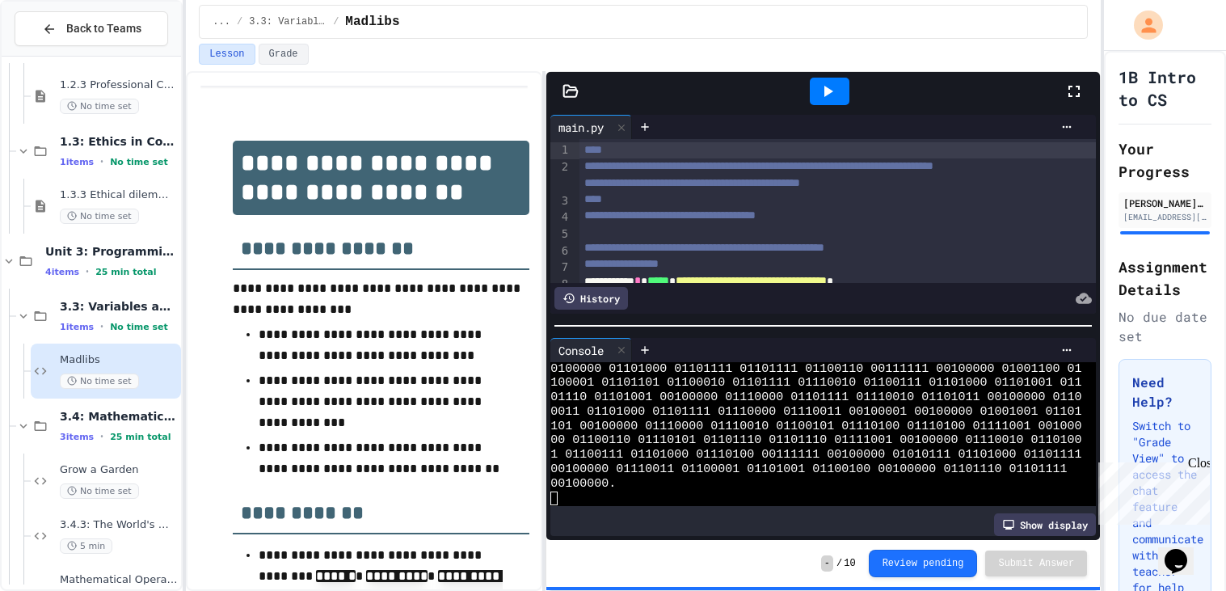
click at [1062, 90] on div at bounding box center [829, 91] width 469 height 44
click at [1072, 90] on icon at bounding box center [1073, 91] width 19 height 19
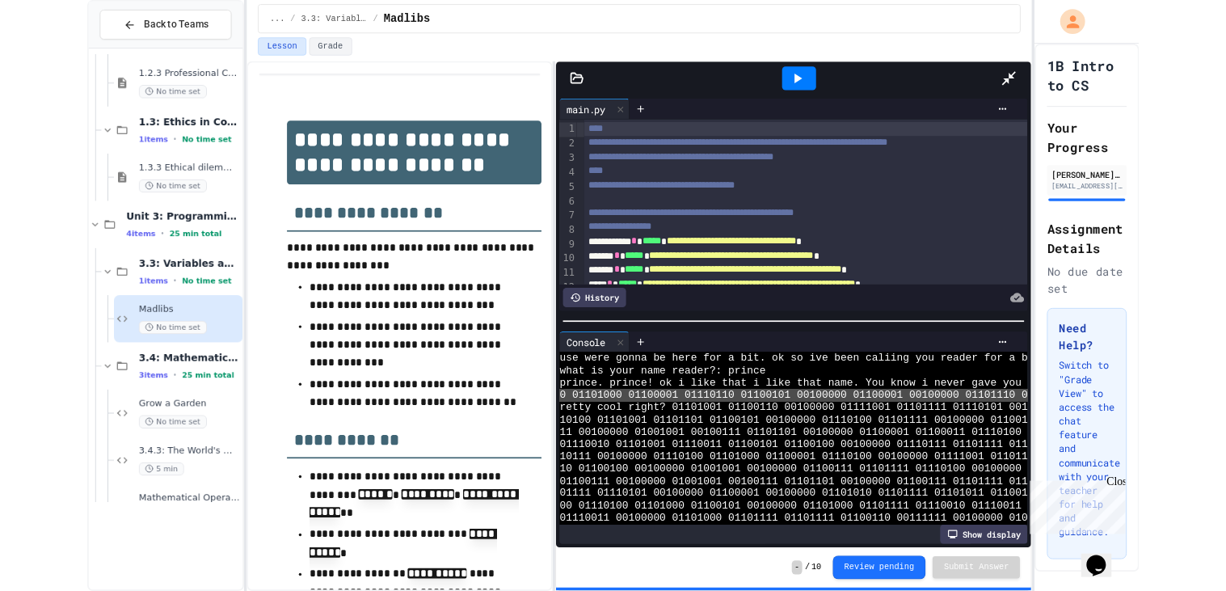
scroll to position [344, 0]
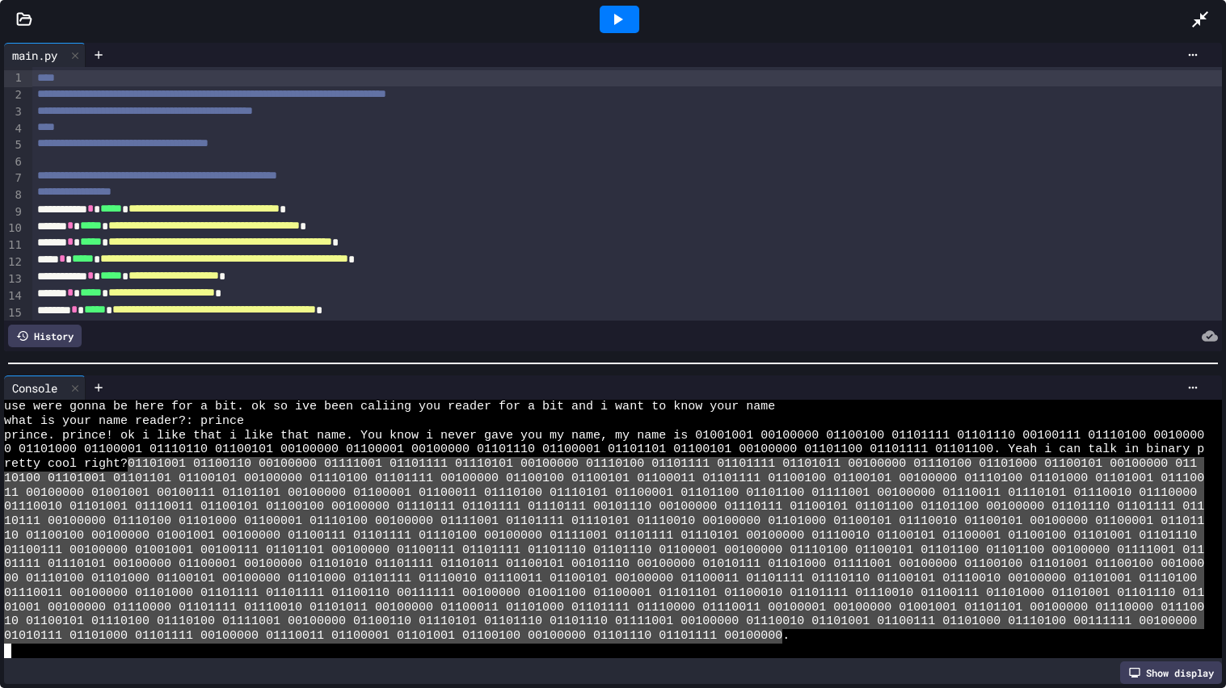
drag, startPoint x: 134, startPoint y: 465, endPoint x: 785, endPoint y: 634, distance: 672.8
type textarea "**********"
click at [1204, 7] on div at bounding box center [1208, 20] width 36 height 44
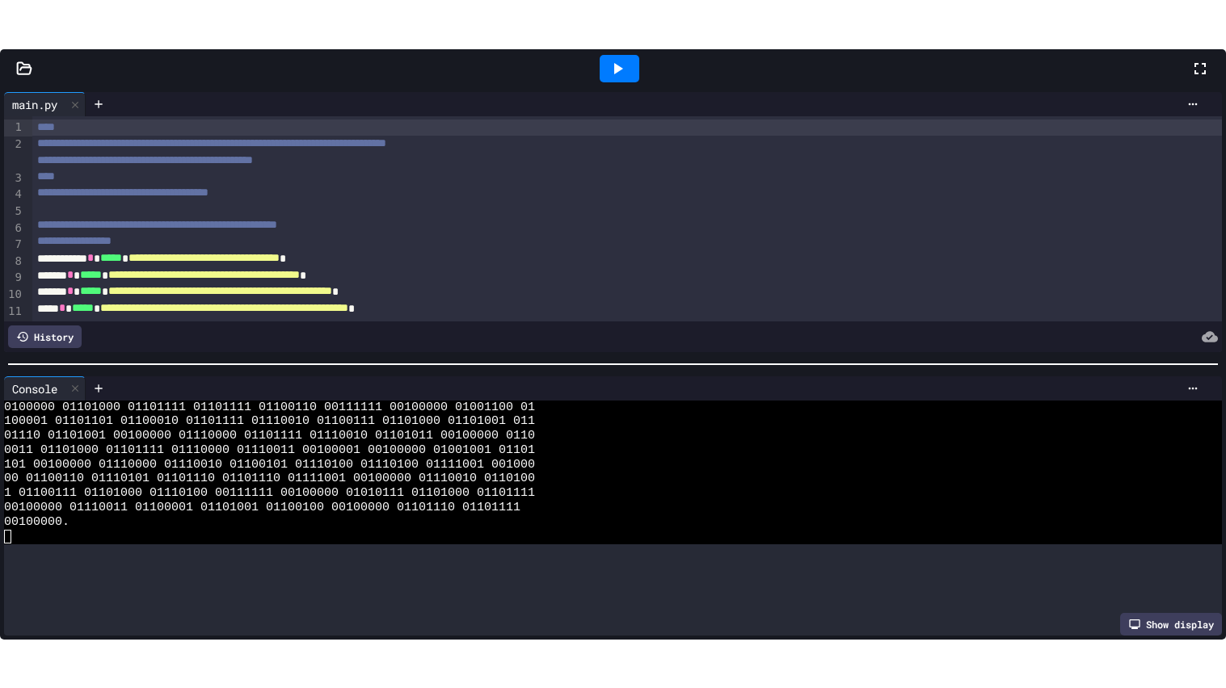
scroll to position [976, 0]
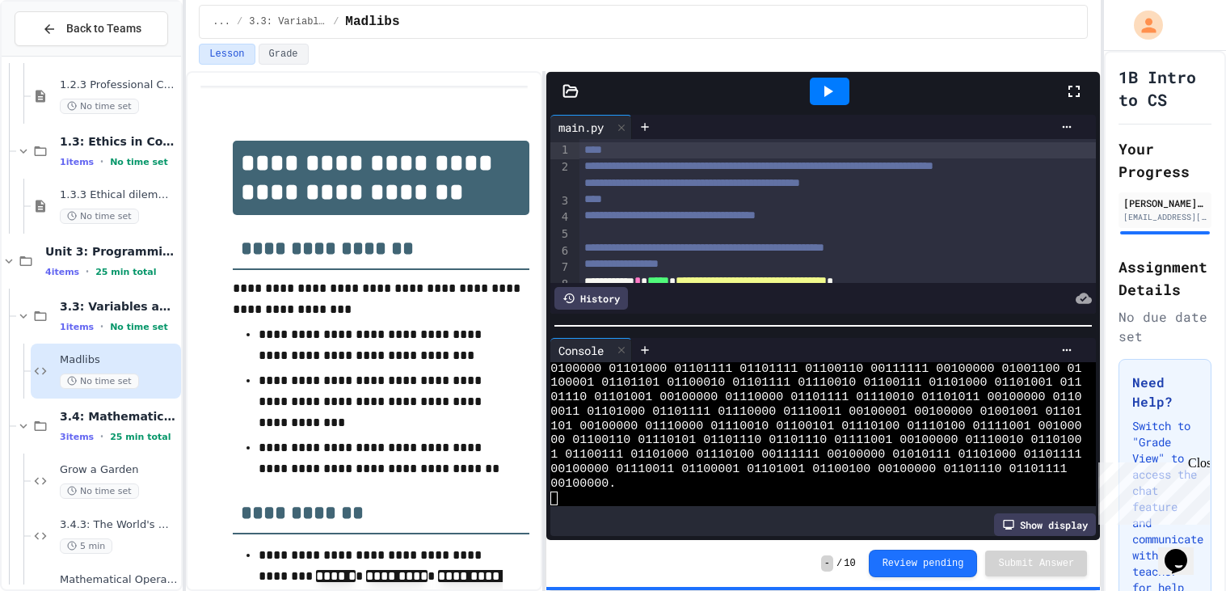
click at [1065, 98] on icon at bounding box center [1073, 91] width 19 height 19
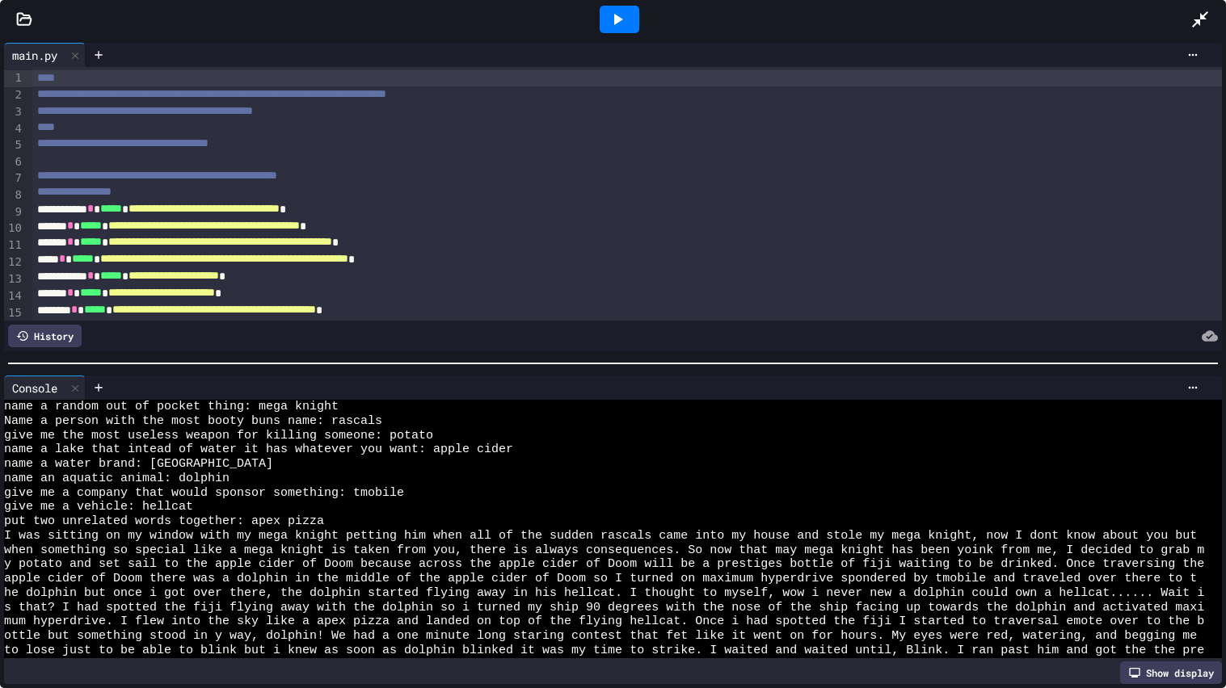
scroll to position [0, 0]
drag, startPoint x: 2, startPoint y: 531, endPoint x: 21, endPoint y: 553, distance: 29.2
click at [104, 552] on div "Console WWWWWWWWWWWWWWWWWWWWWWWWWWWWWWWW name a random out of pocket thing: meg…" at bounding box center [613, 530] width 1226 height 317
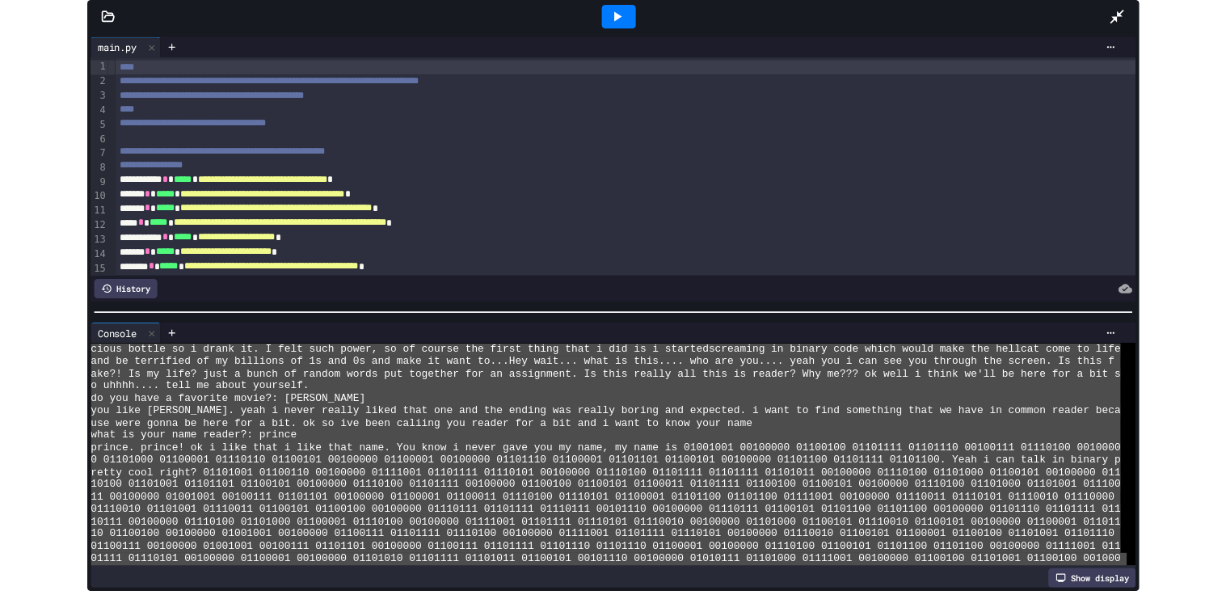
scroll to position [344, 0]
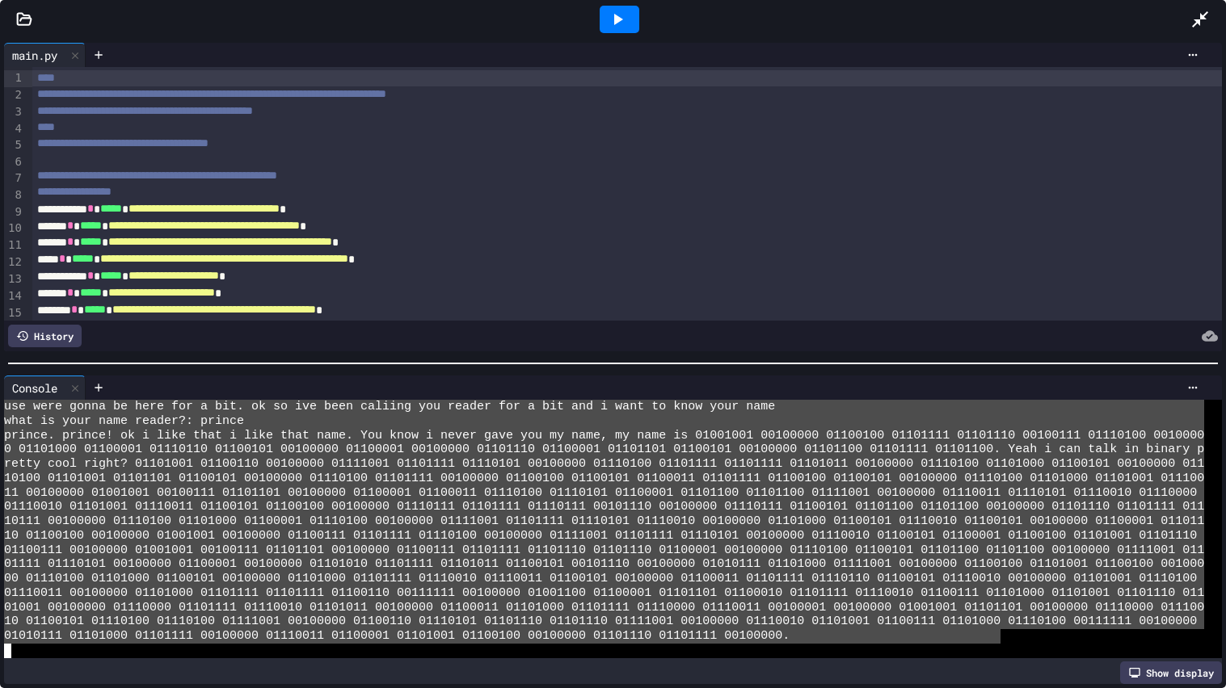
drag, startPoint x: 6, startPoint y: 536, endPoint x: 998, endPoint y: 642, distance: 997.9
click at [1196, 23] on icon at bounding box center [1200, 19] width 16 height 16
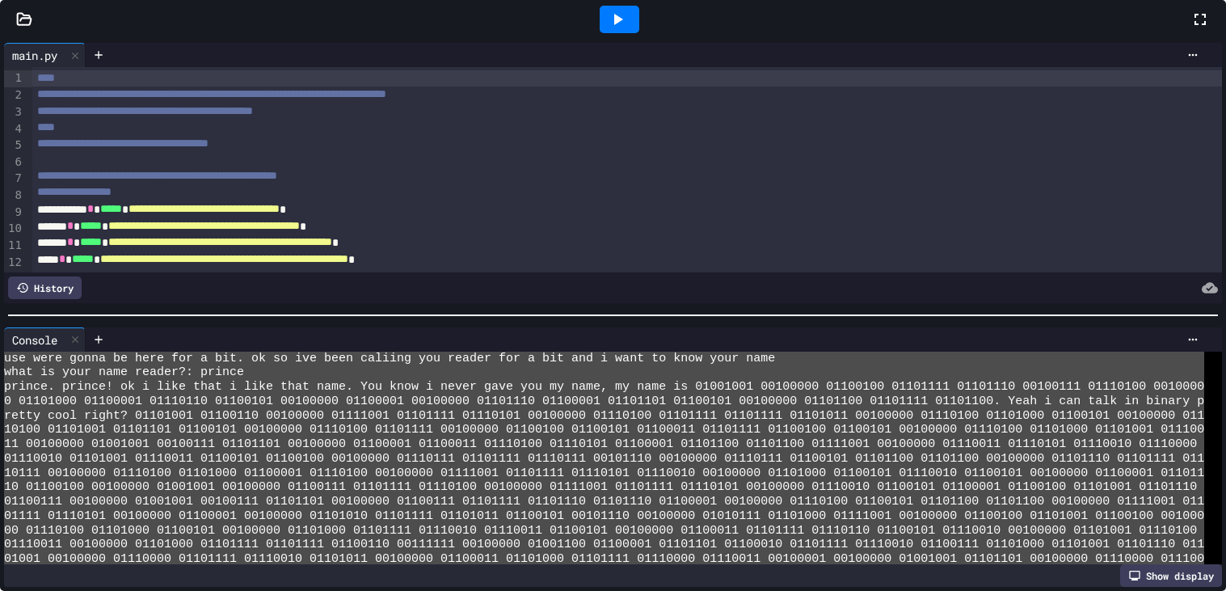
scroll to position [976, 0]
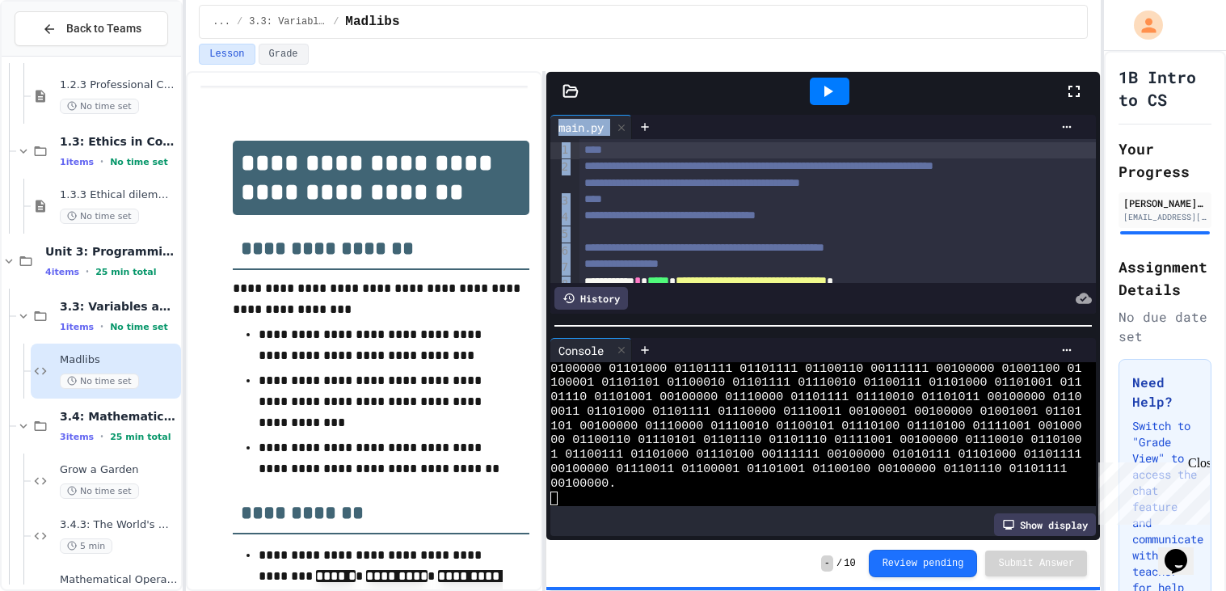
drag, startPoint x: 768, startPoint y: 85, endPoint x: 772, endPoint y: 149, distance: 64.7
click at [764, 171] on div "**********" at bounding box center [822, 306] width 553 height 468
click at [764, 111] on div at bounding box center [829, 91] width 469 height 44
